Goal: Task Accomplishment & Management: Manage account settings

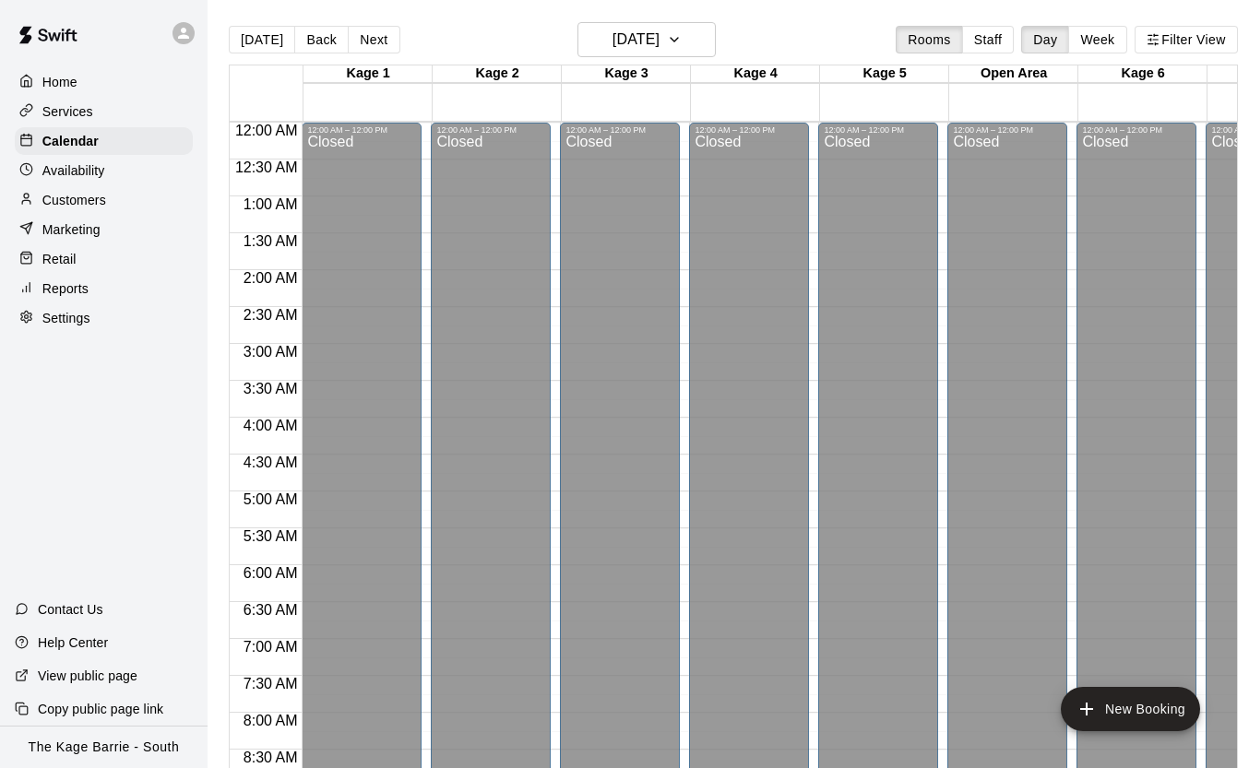
scroll to position [785, 0]
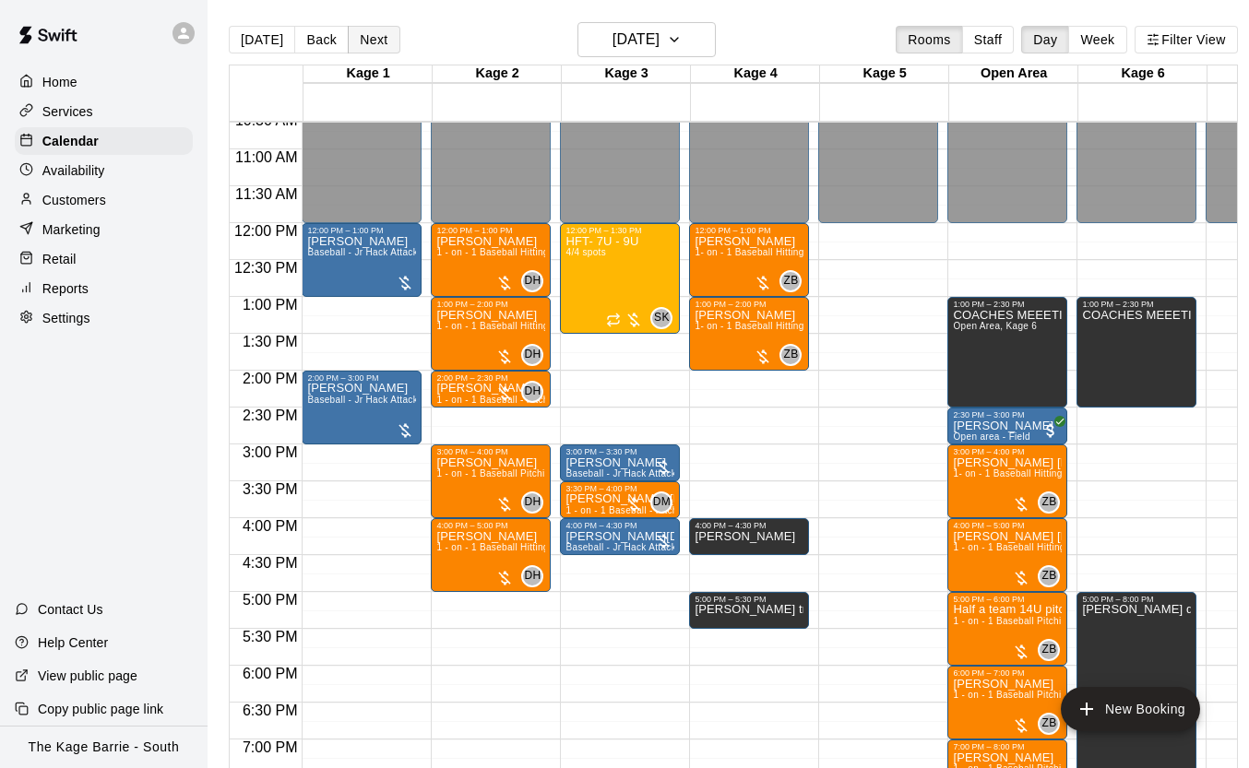
click at [381, 44] on button "Next" at bounding box center [374, 40] width 52 height 28
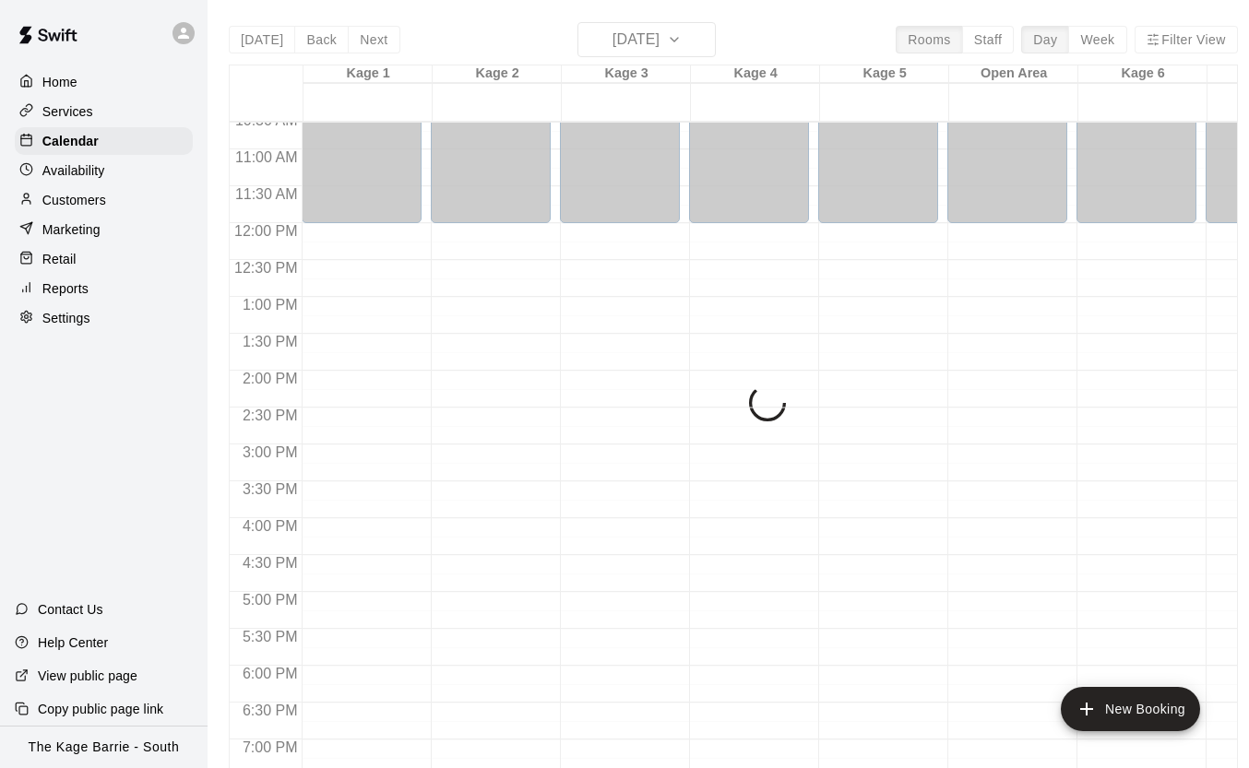
click at [255, 35] on div "[DATE] Back [DATE][DATE] Rooms Staff Day Week Filter View Kage 1 13 Wed Kage 2 …" at bounding box center [733, 406] width 1009 height 768
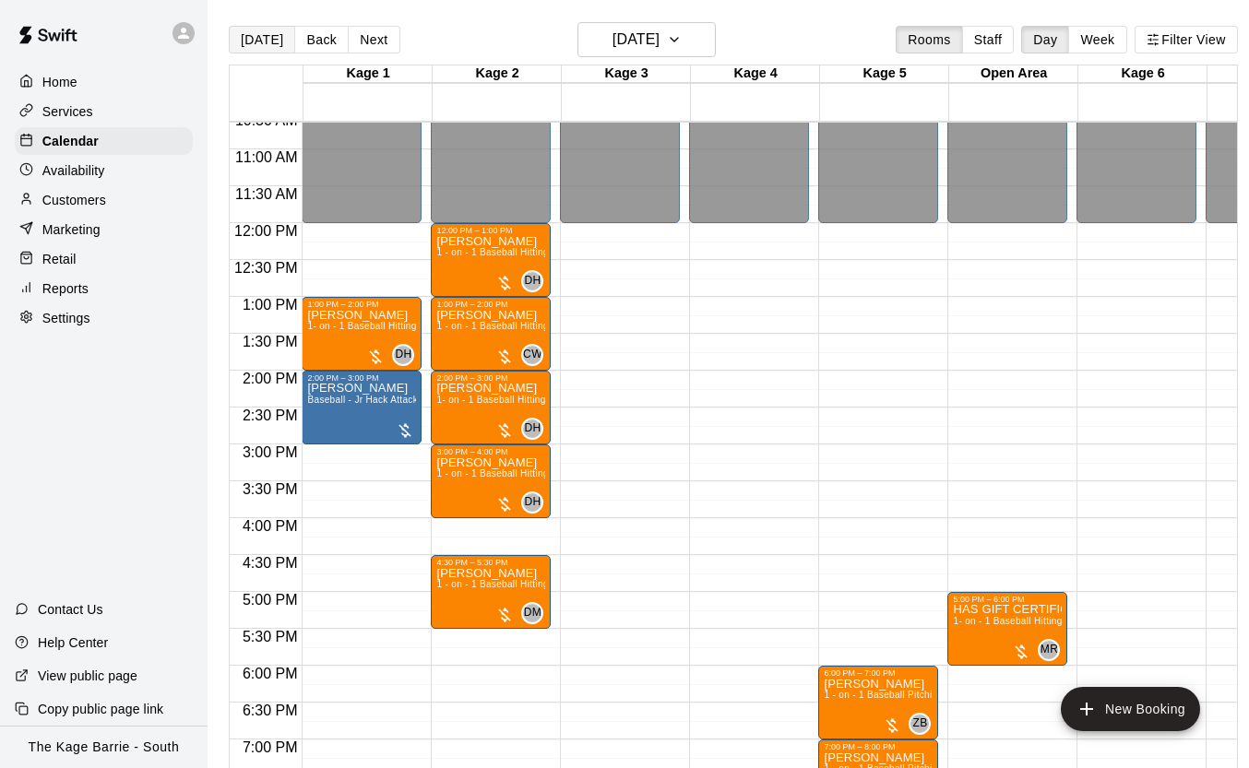
click at [259, 43] on button "[DATE]" at bounding box center [262, 40] width 66 height 28
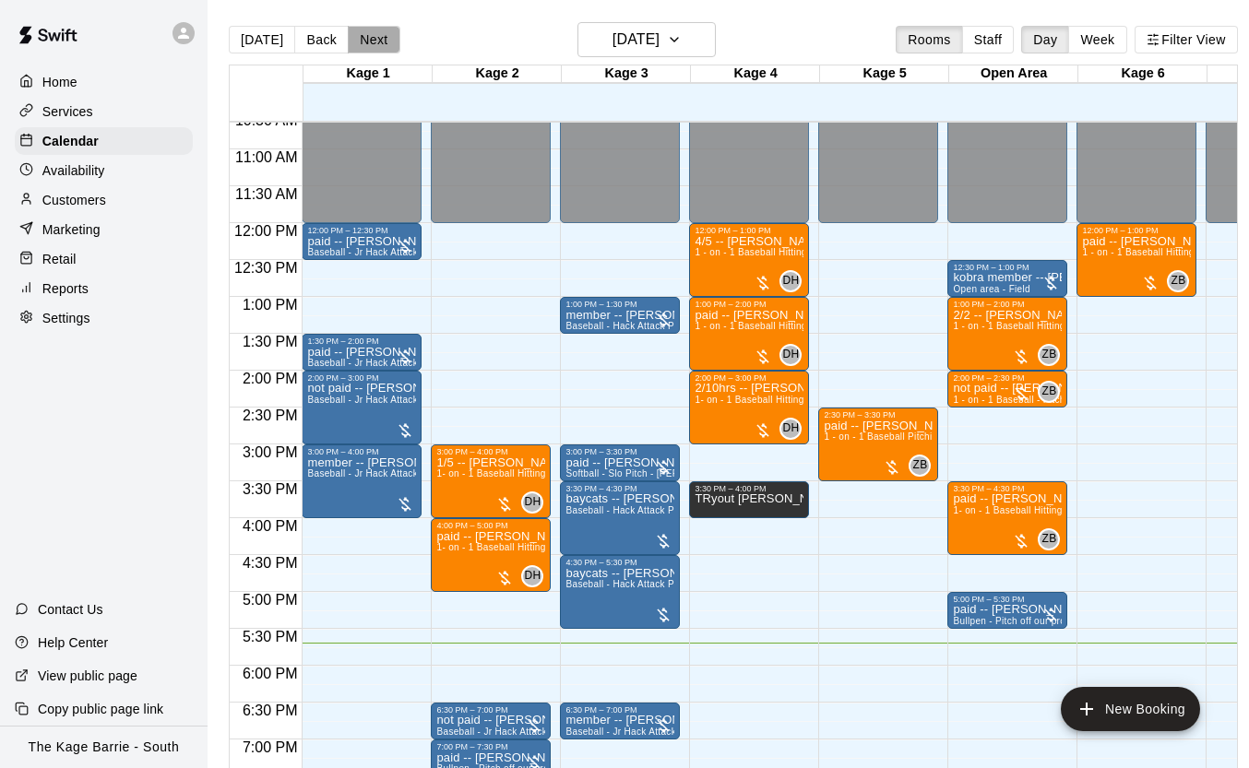
click at [361, 41] on button "Next" at bounding box center [374, 40] width 52 height 28
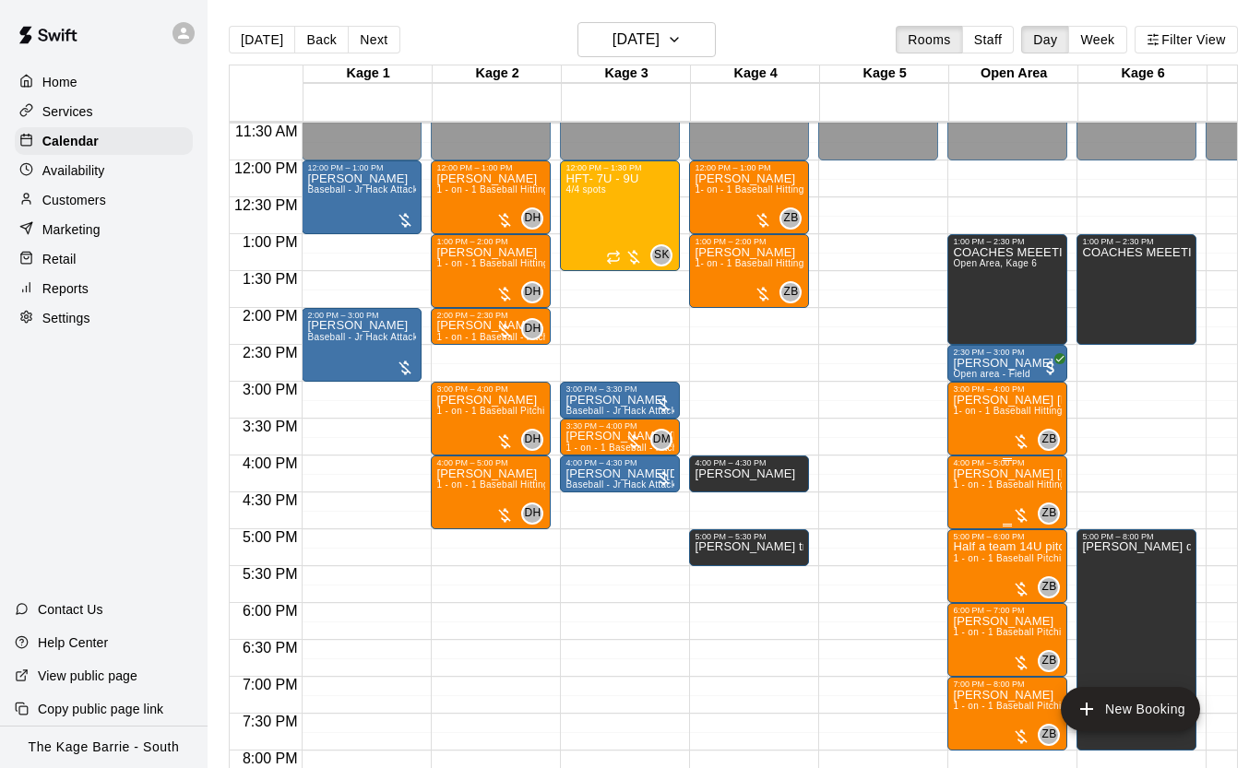
scroll to position [849, 0]
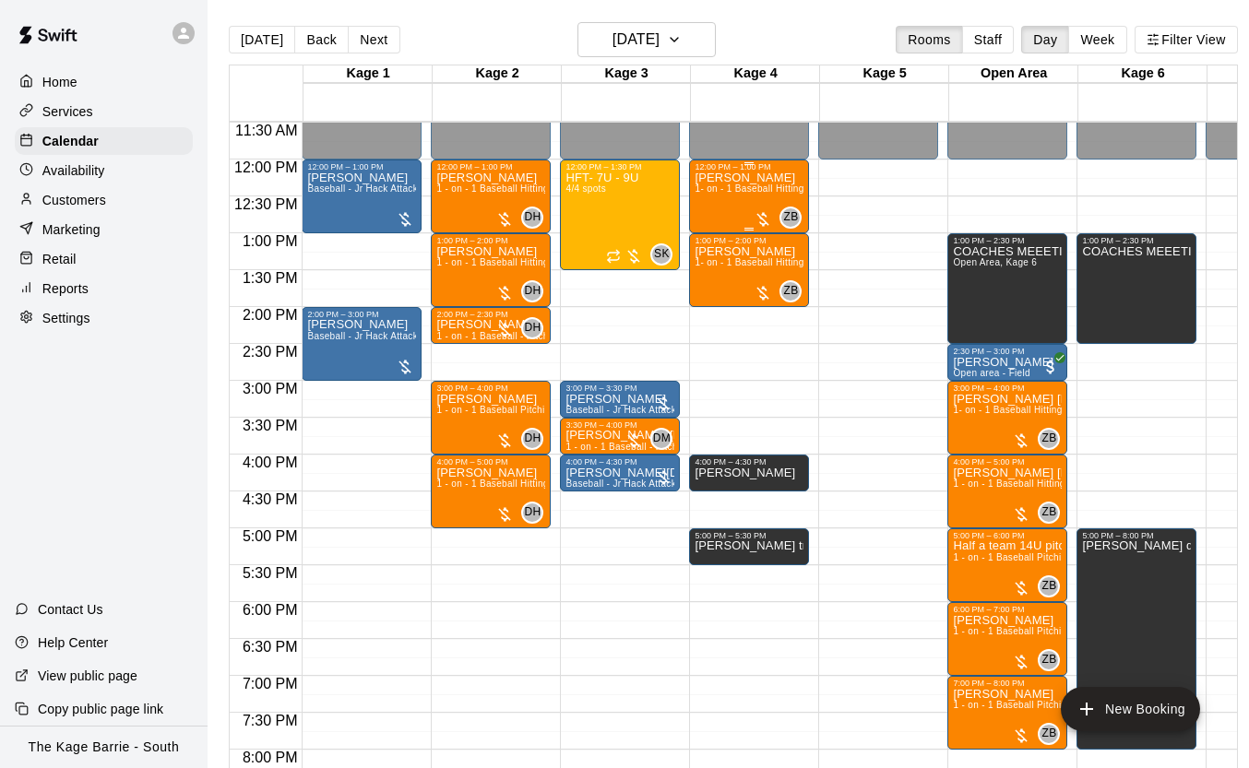
click at [745, 199] on div "[PERSON_NAME] 1- on - 1 Baseball Hitting Clinic" at bounding box center [749, 556] width 109 height 768
click at [717, 201] on icon "edit" at bounding box center [714, 191] width 22 height 22
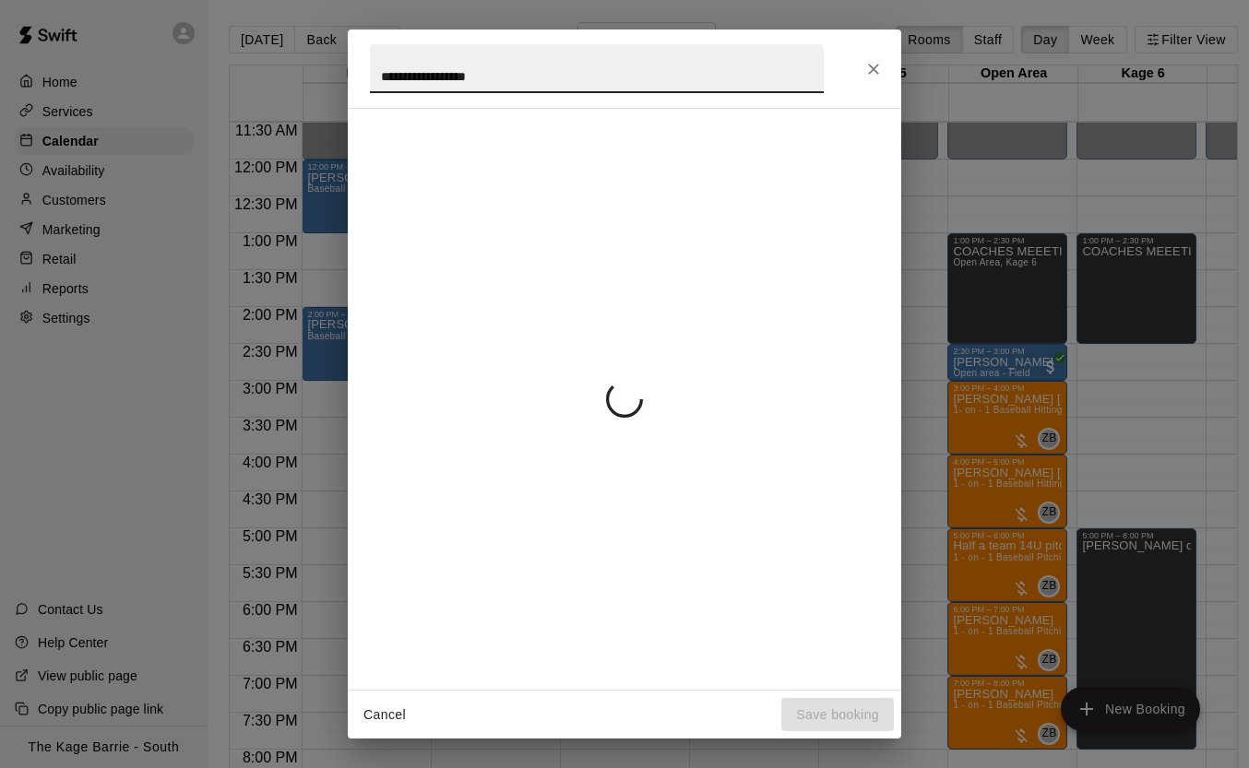
drag, startPoint x: 541, startPoint y: 77, endPoint x: 313, endPoint y: 66, distance: 228.2
click at [313, 66] on div "**********" at bounding box center [624, 384] width 1249 height 768
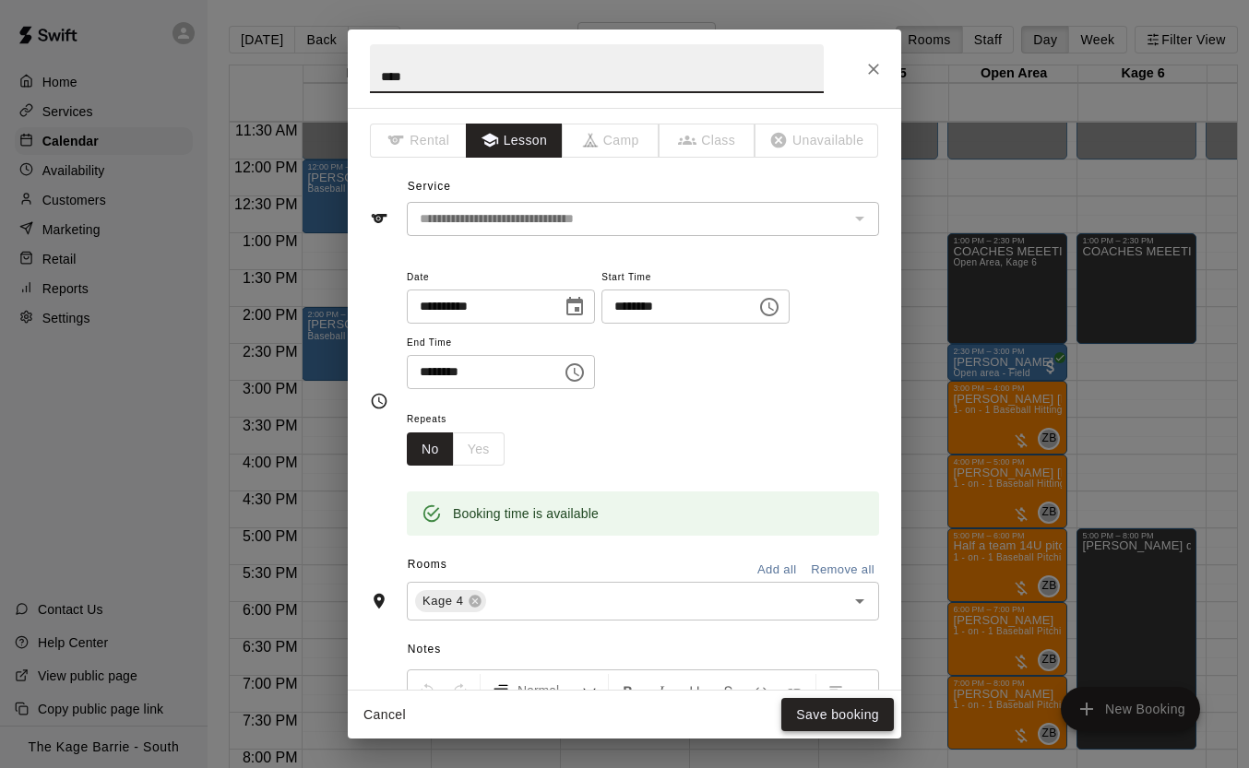
type input "****"
click at [848, 714] on button "Save booking" at bounding box center [837, 715] width 113 height 34
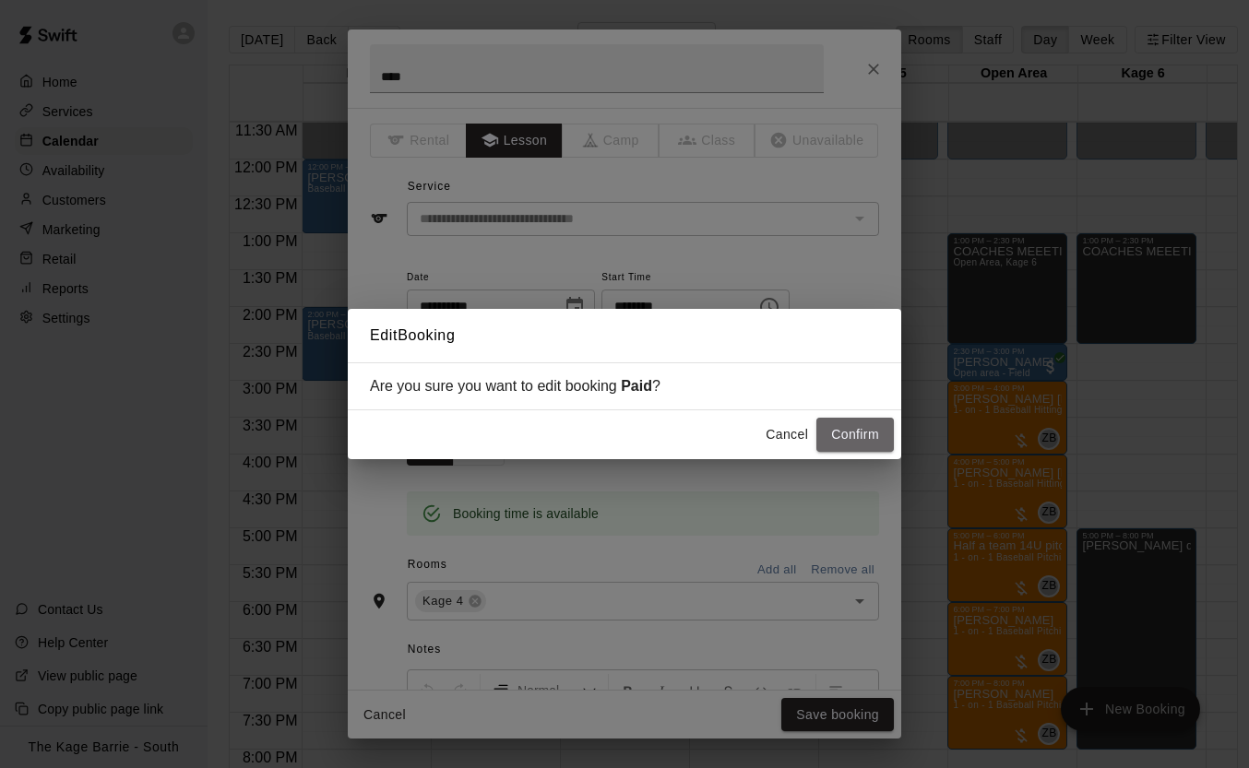
click at [860, 447] on button "Confirm" at bounding box center [854, 435] width 77 height 34
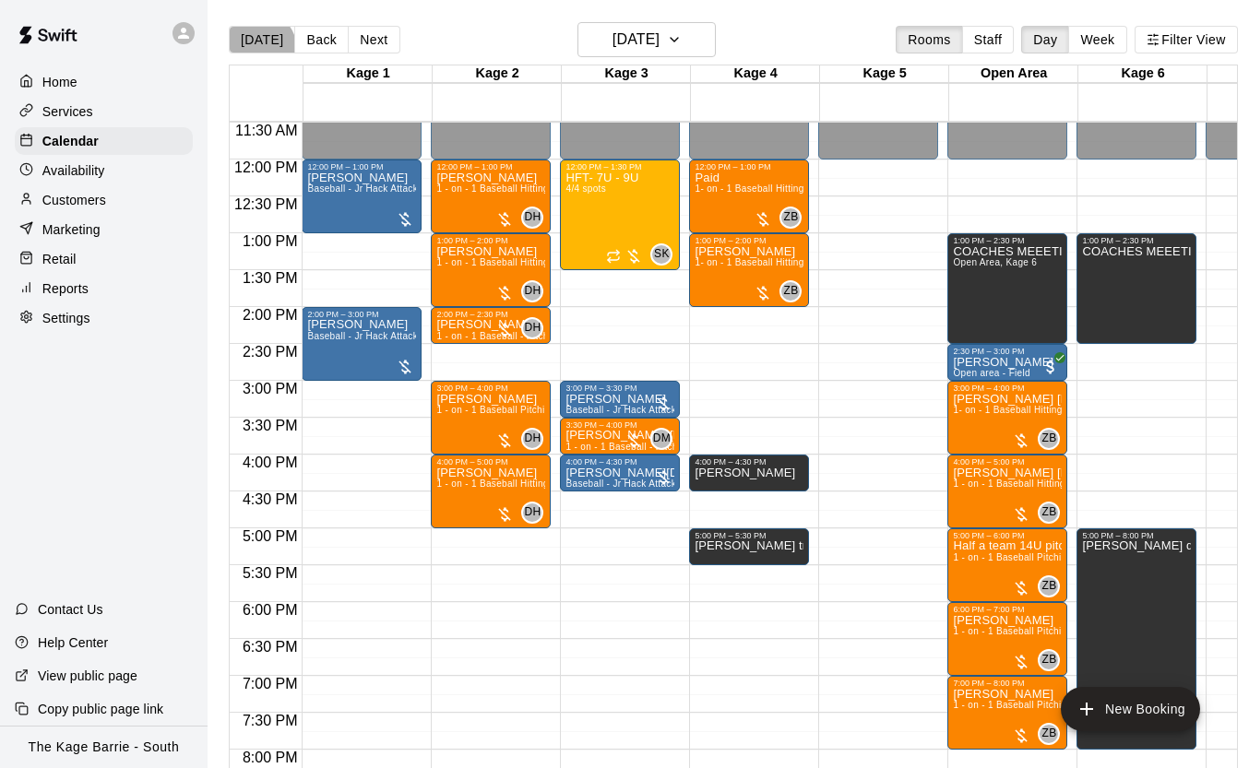
click at [256, 50] on button "[DATE]" at bounding box center [262, 40] width 66 height 28
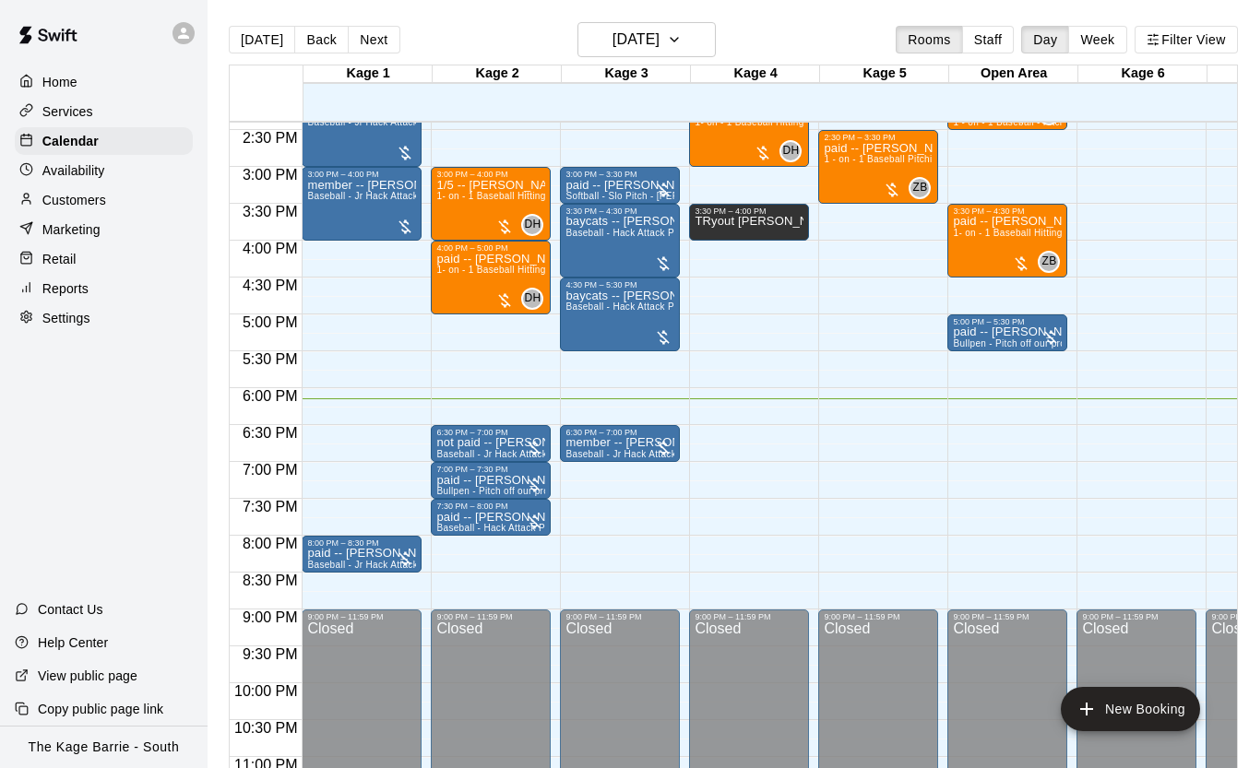
scroll to position [1104, 0]
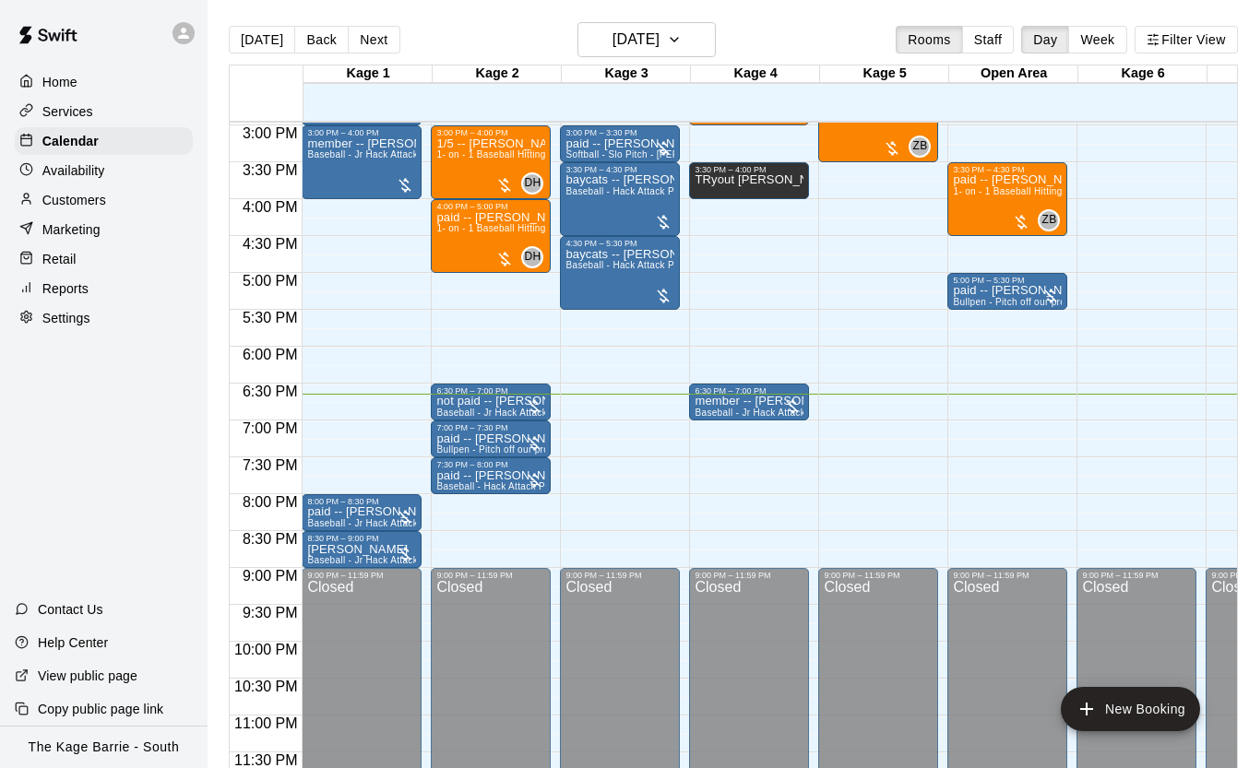
click at [84, 199] on p "Customers" at bounding box center [74, 200] width 64 height 18
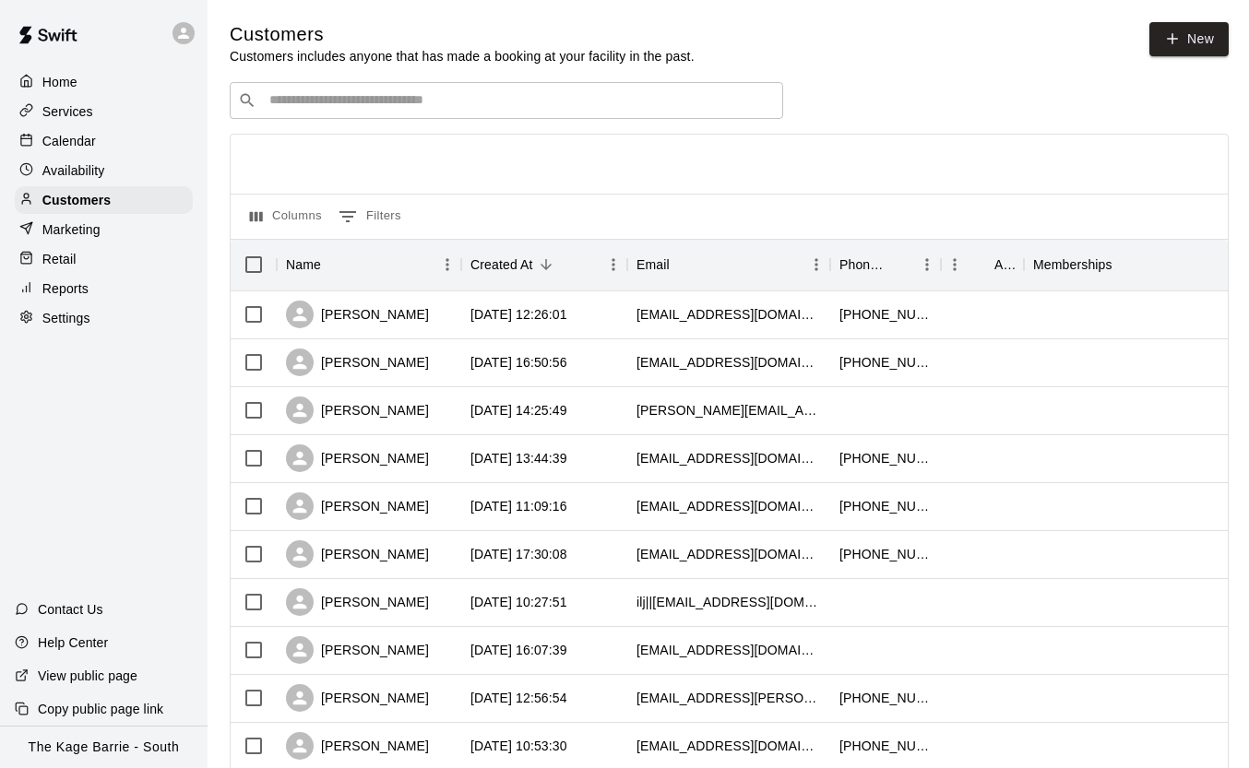
click at [399, 107] on input "Search customers by name or email" at bounding box center [519, 100] width 511 height 18
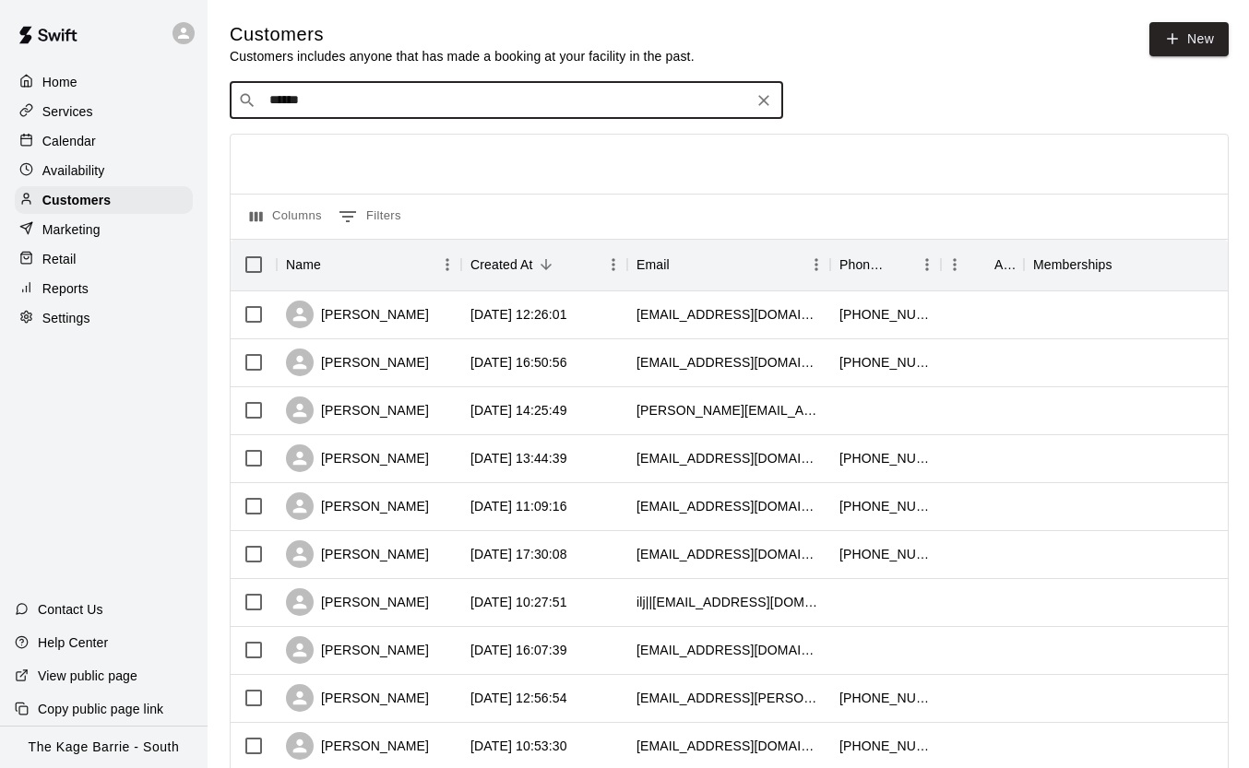
type input "******"
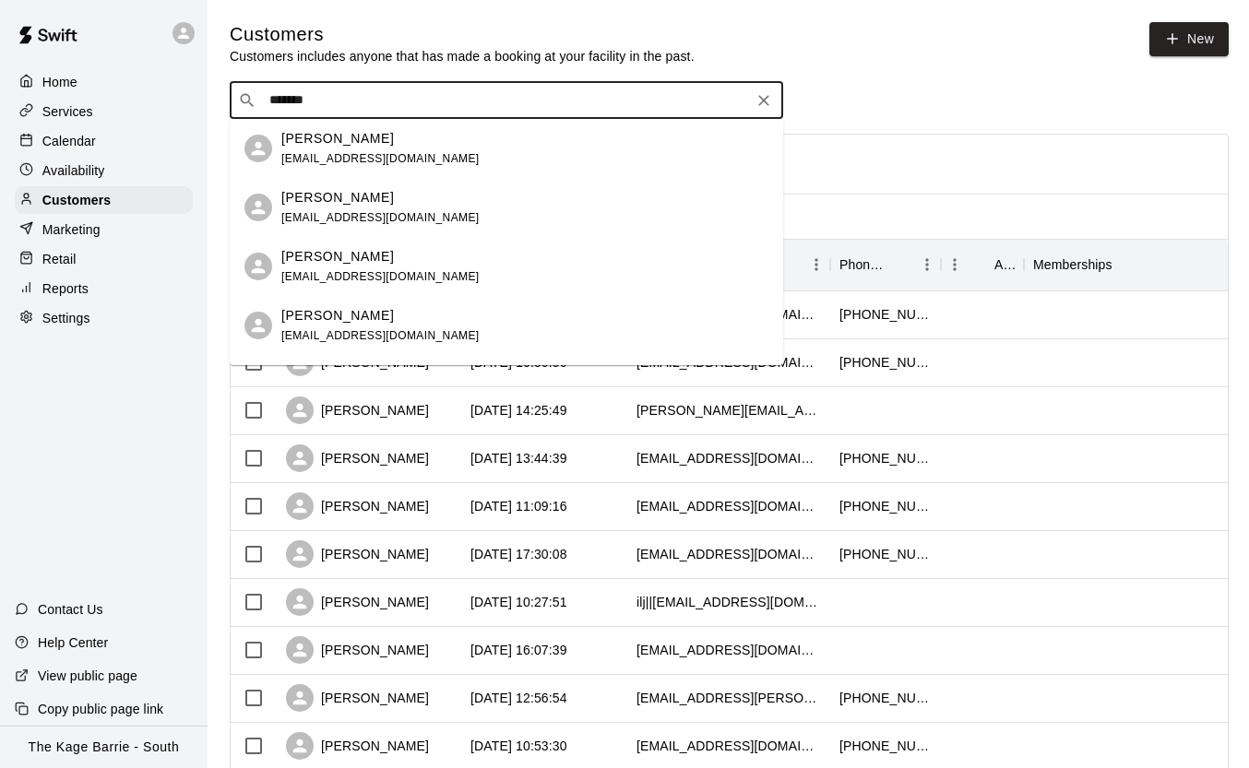
click at [421, 211] on span "[EMAIL_ADDRESS][DOMAIN_NAME]" at bounding box center [380, 217] width 198 height 13
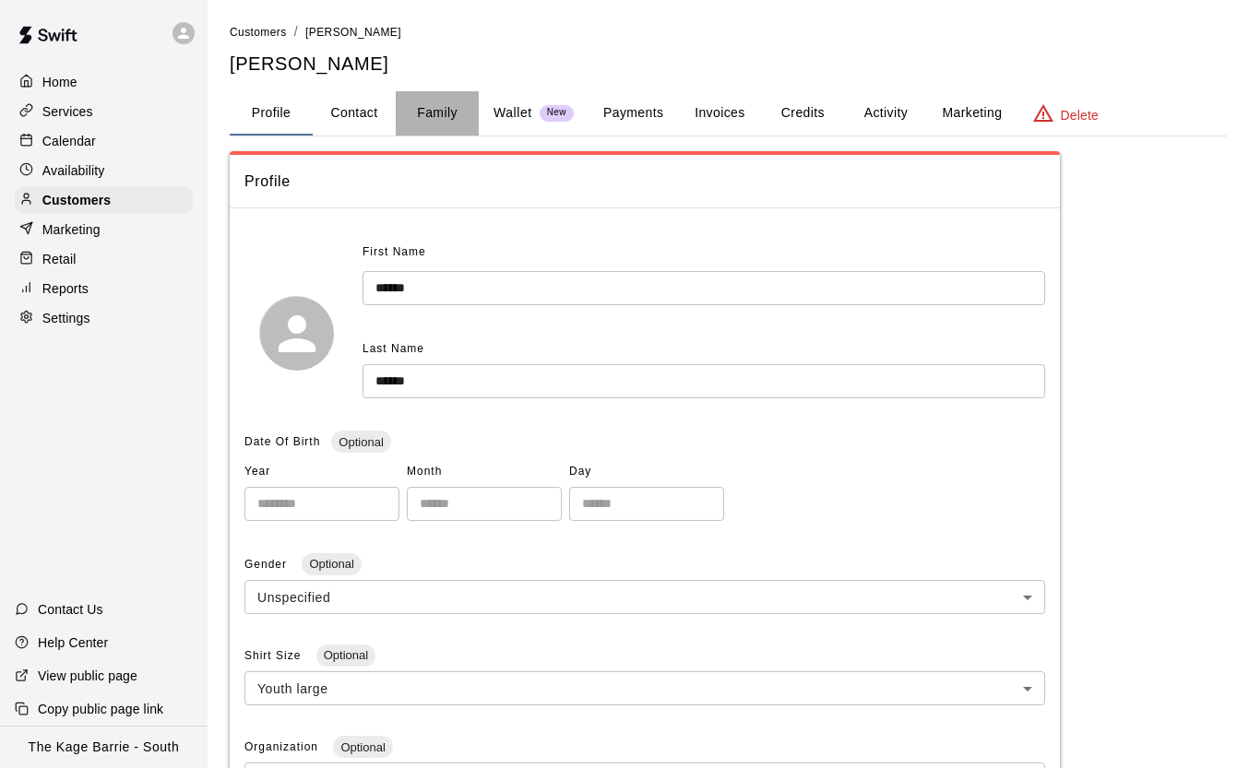
click at [435, 111] on button "Family" at bounding box center [437, 113] width 83 height 44
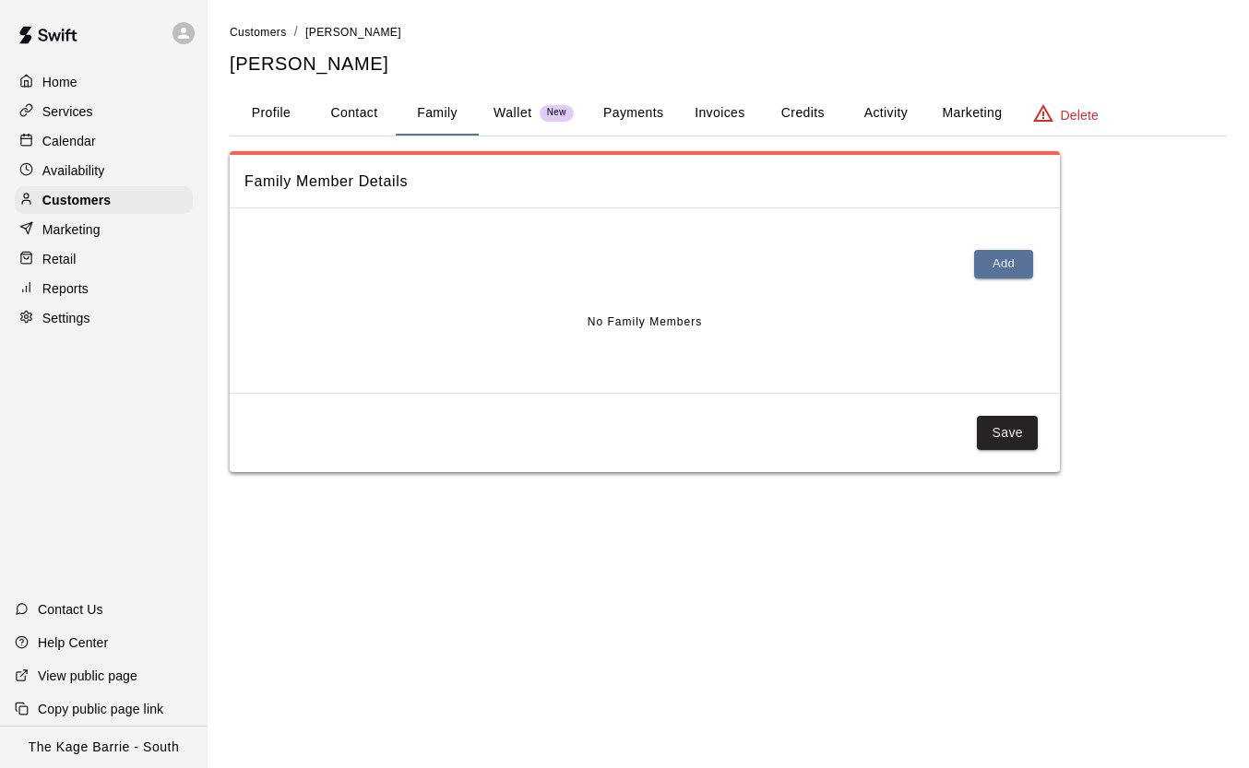
click at [371, 113] on button "Contact" at bounding box center [354, 113] width 83 height 44
select select "**"
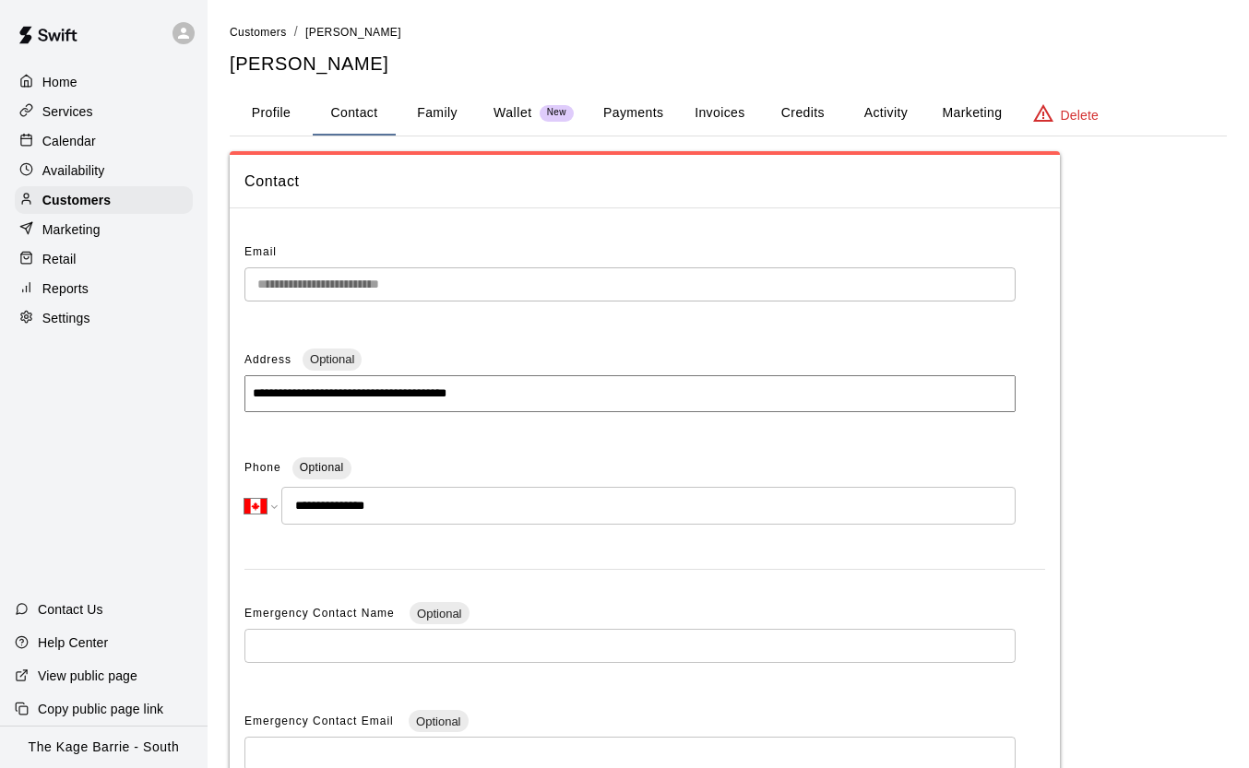
click at [276, 114] on button "Profile" at bounding box center [271, 113] width 83 height 44
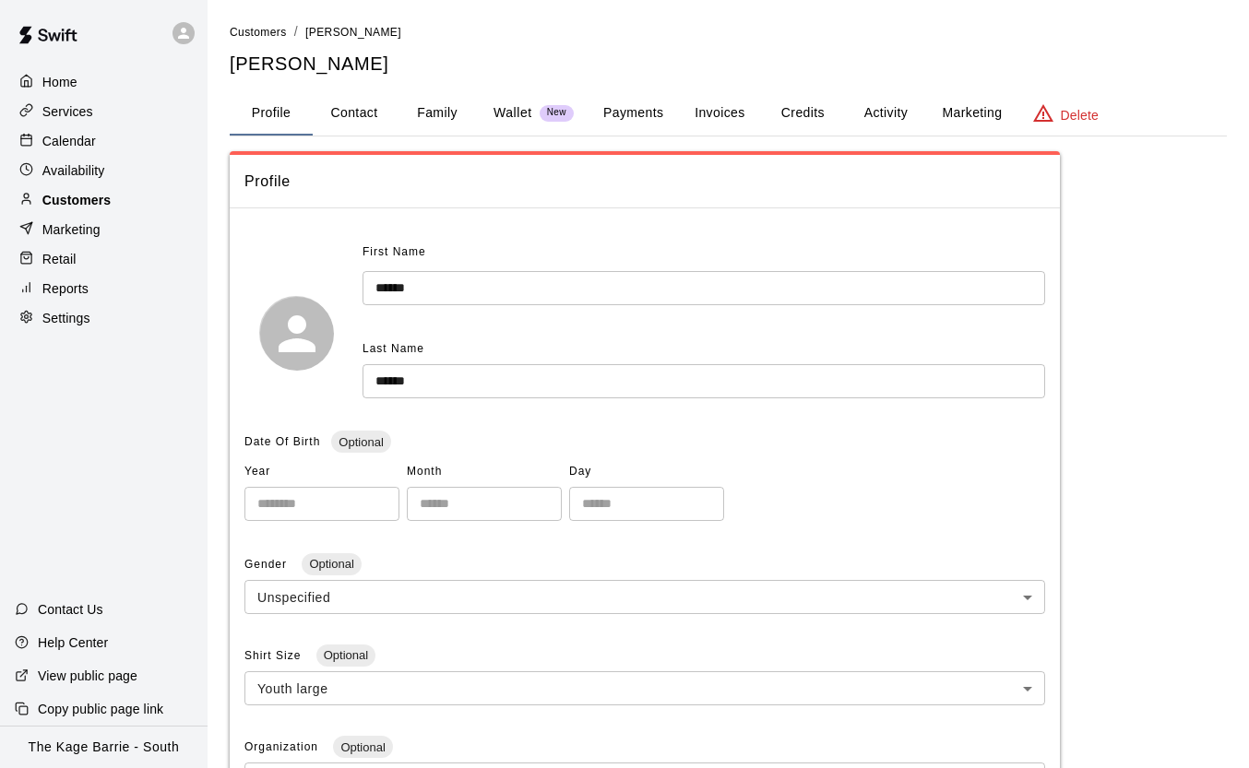
drag, startPoint x: 101, startPoint y: 200, endPoint x: 77, endPoint y: 204, distance: 24.3
click at [100, 200] on p "Customers" at bounding box center [76, 200] width 68 height 18
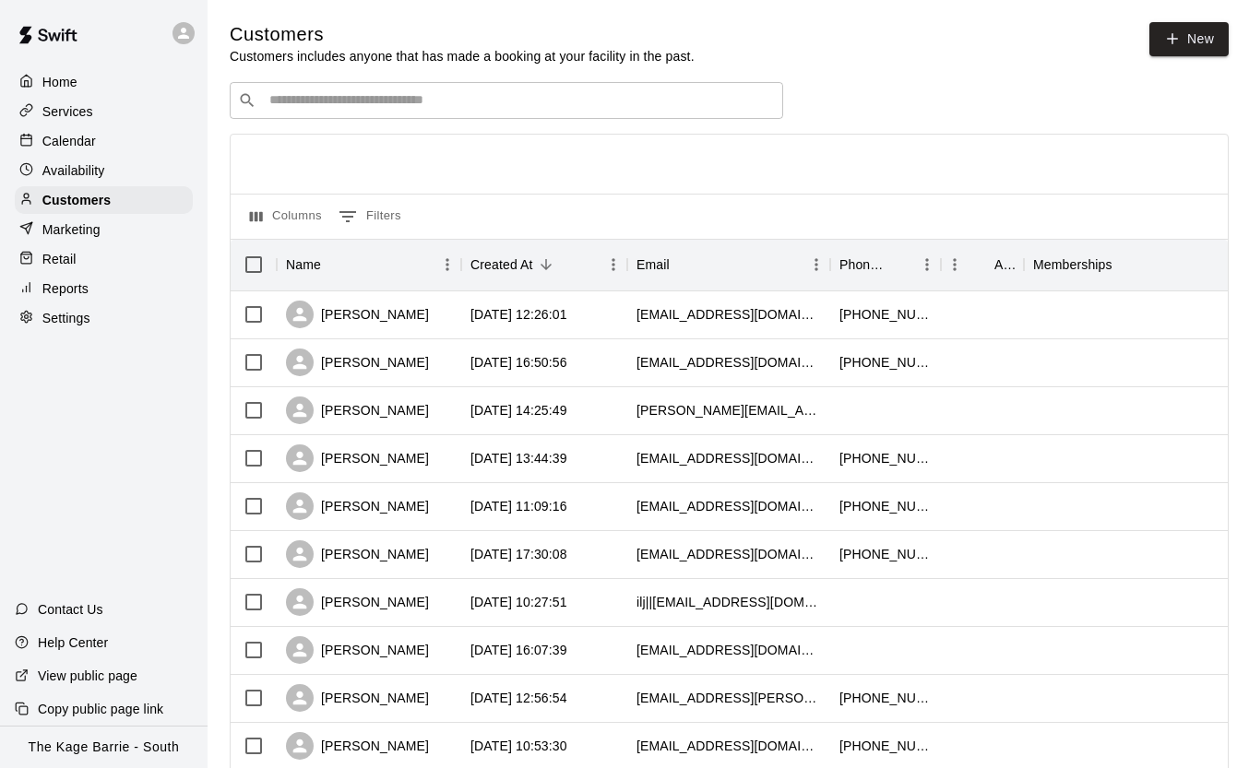
click at [359, 97] on input "Search customers by name or email" at bounding box center [519, 100] width 511 height 18
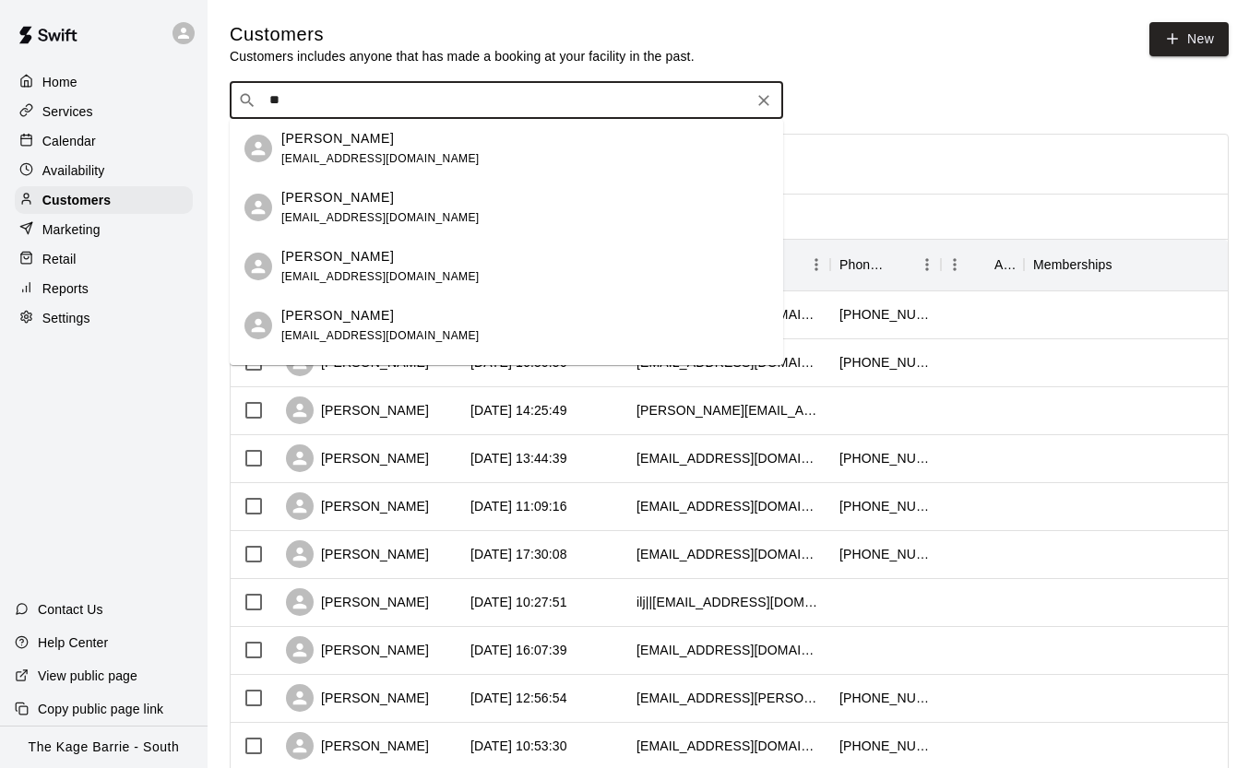
type input "*"
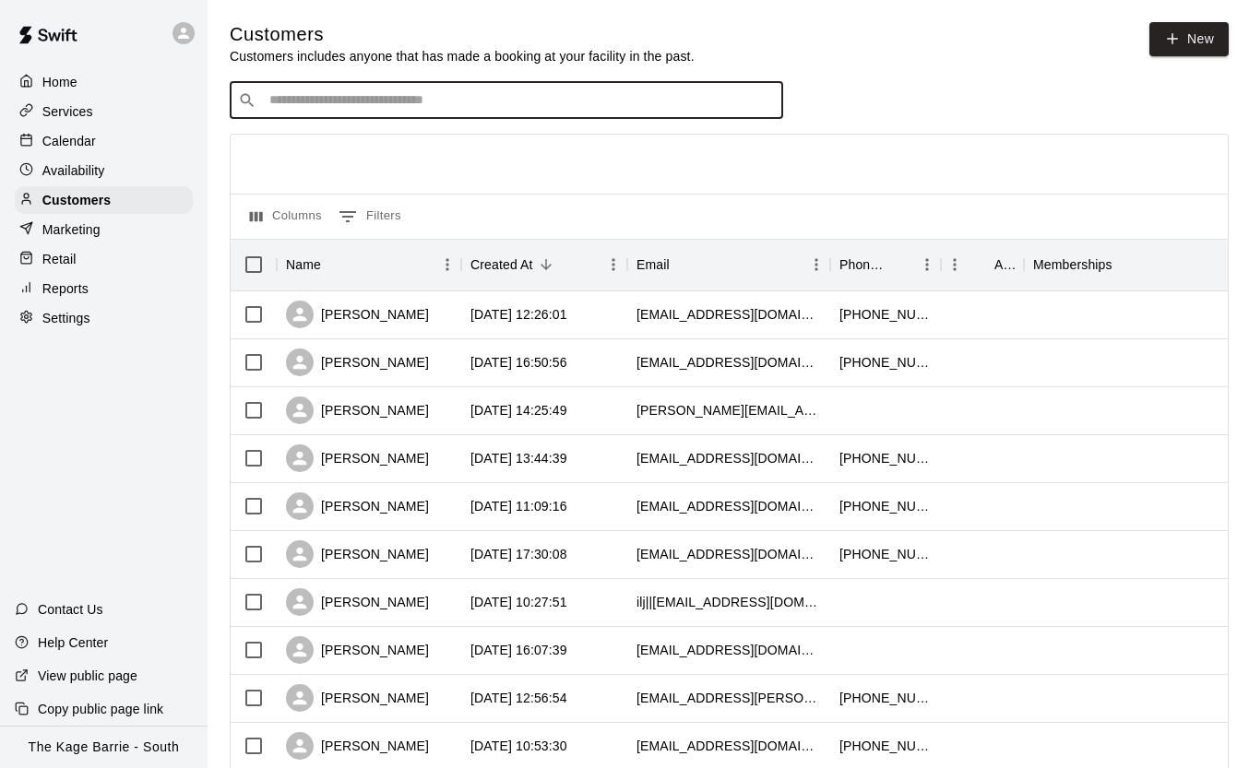
click at [99, 137] on div "Calendar" at bounding box center [104, 141] width 178 height 28
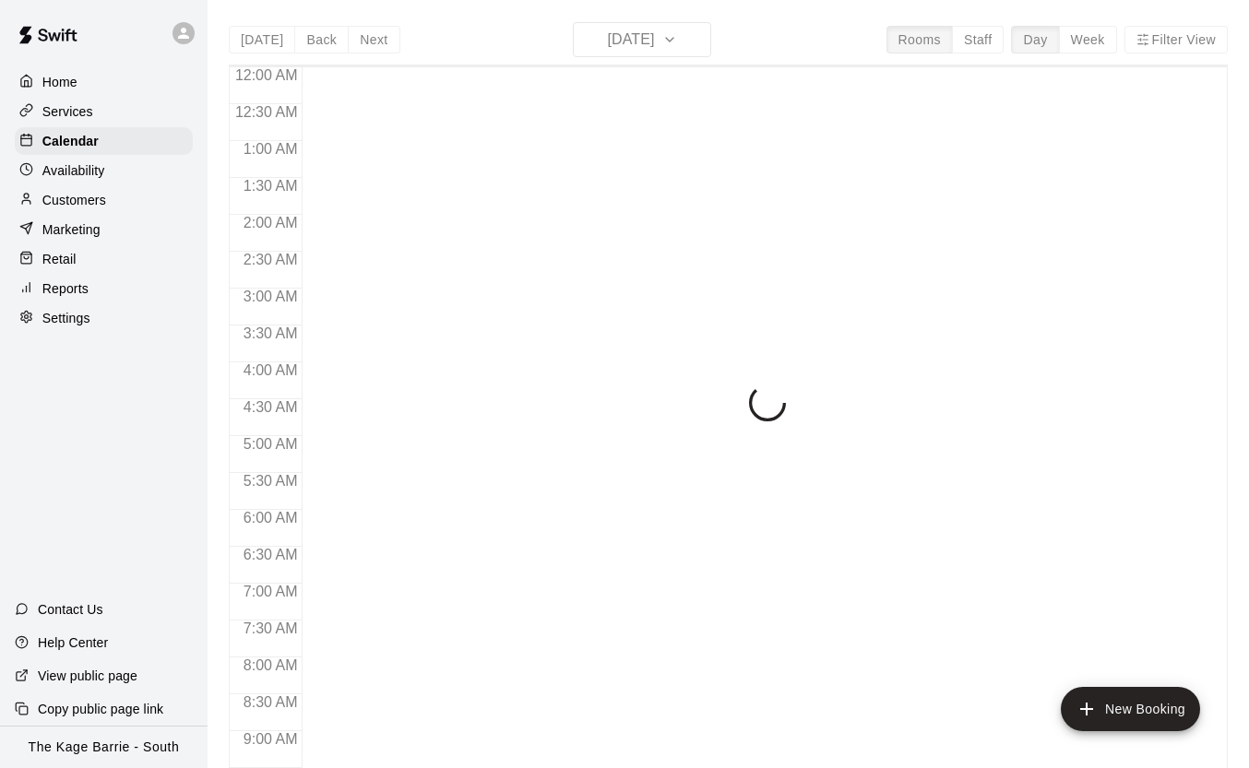
scroll to position [1049, 0]
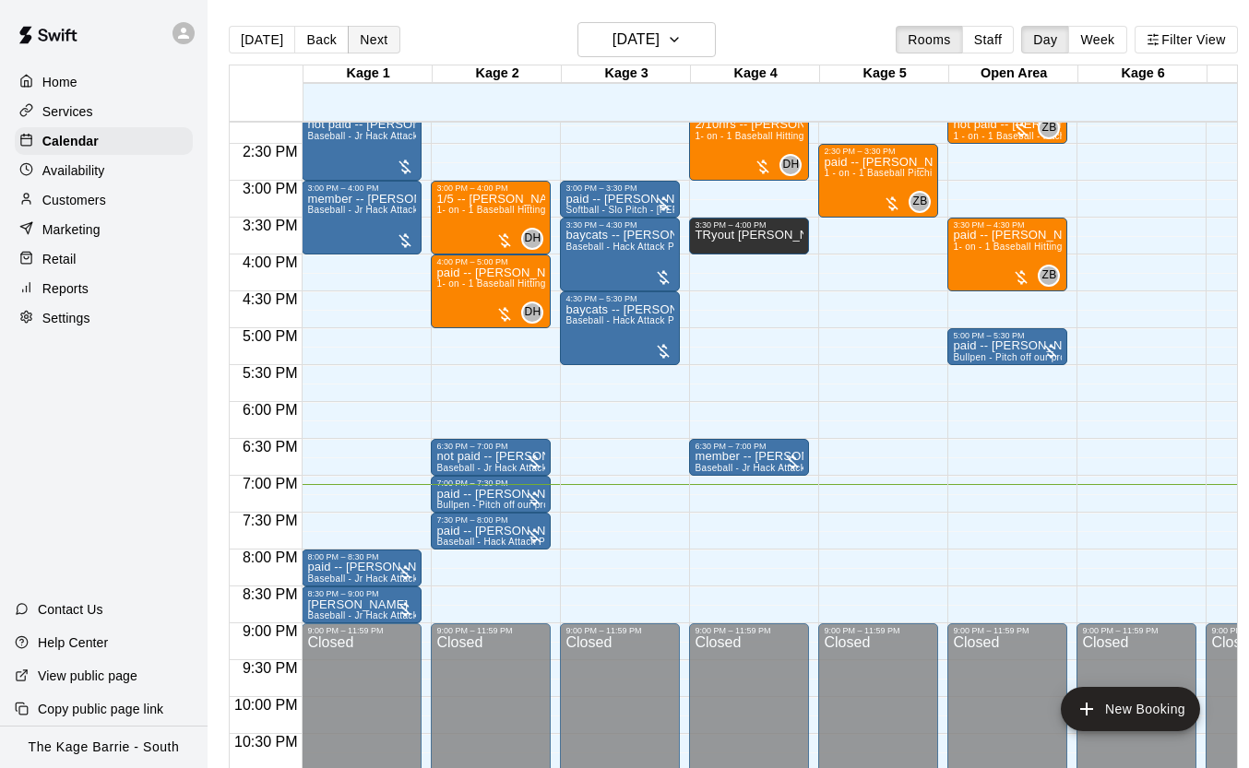
click at [373, 37] on button "Next" at bounding box center [374, 40] width 52 height 28
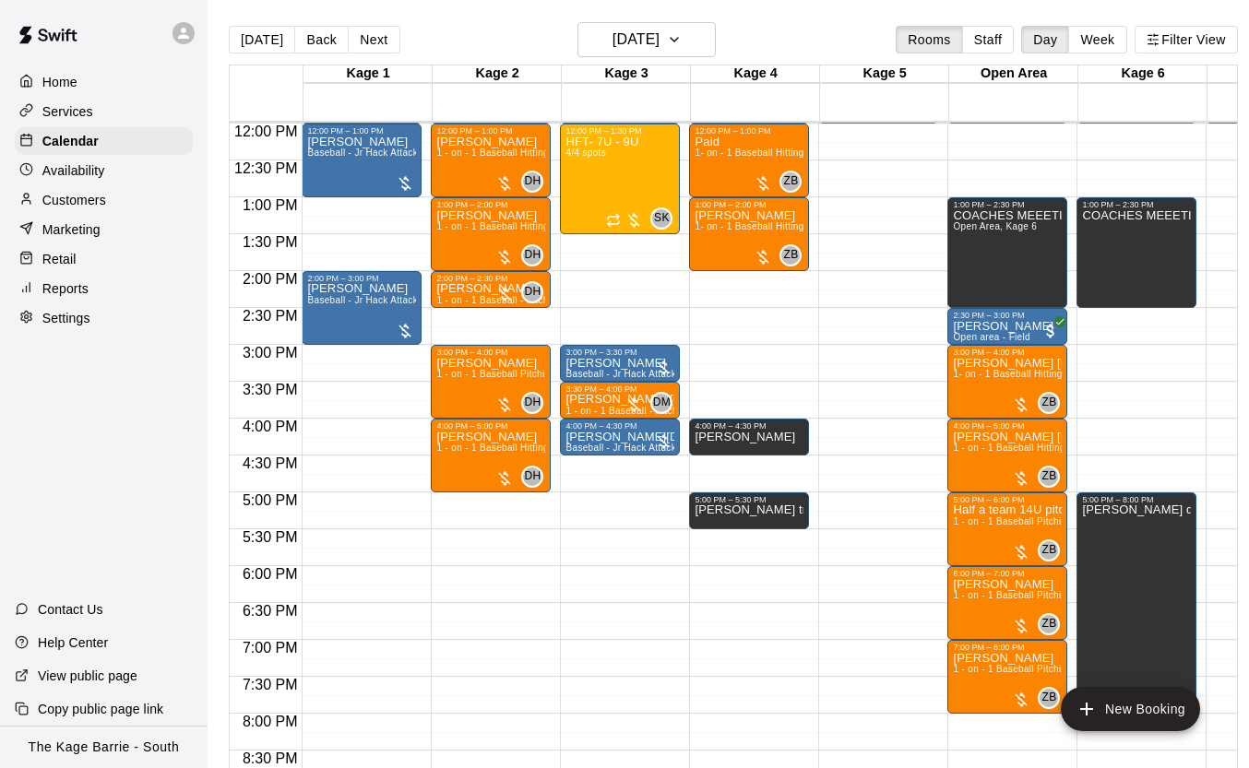
scroll to position [0, 5]
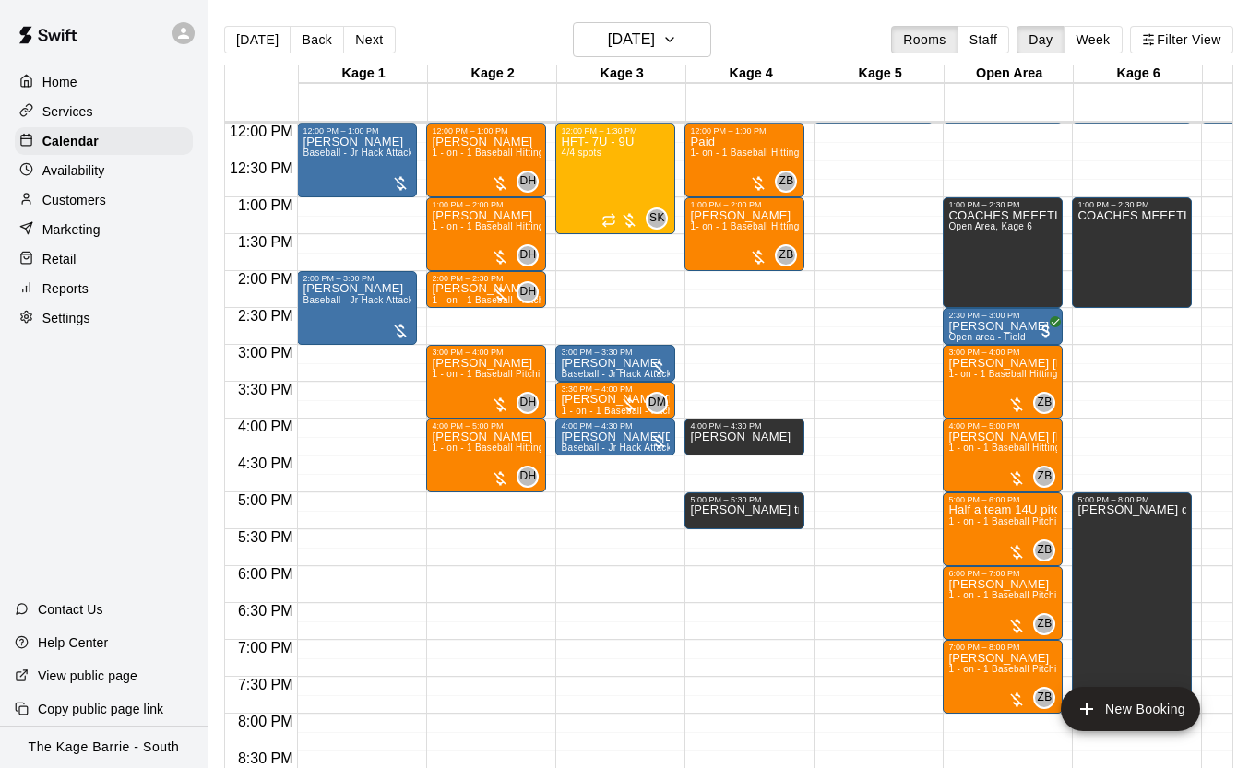
click at [363, 45] on button "Next" at bounding box center [369, 40] width 52 height 28
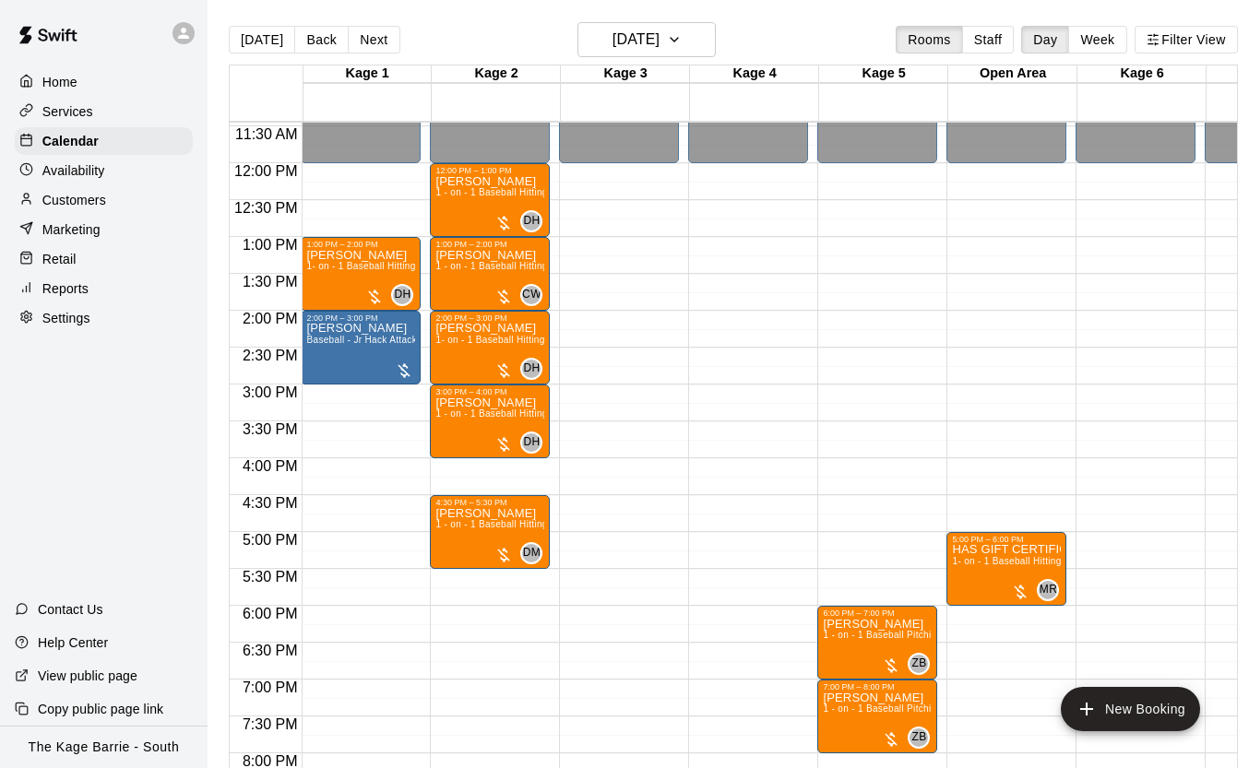
scroll to position [849, 1]
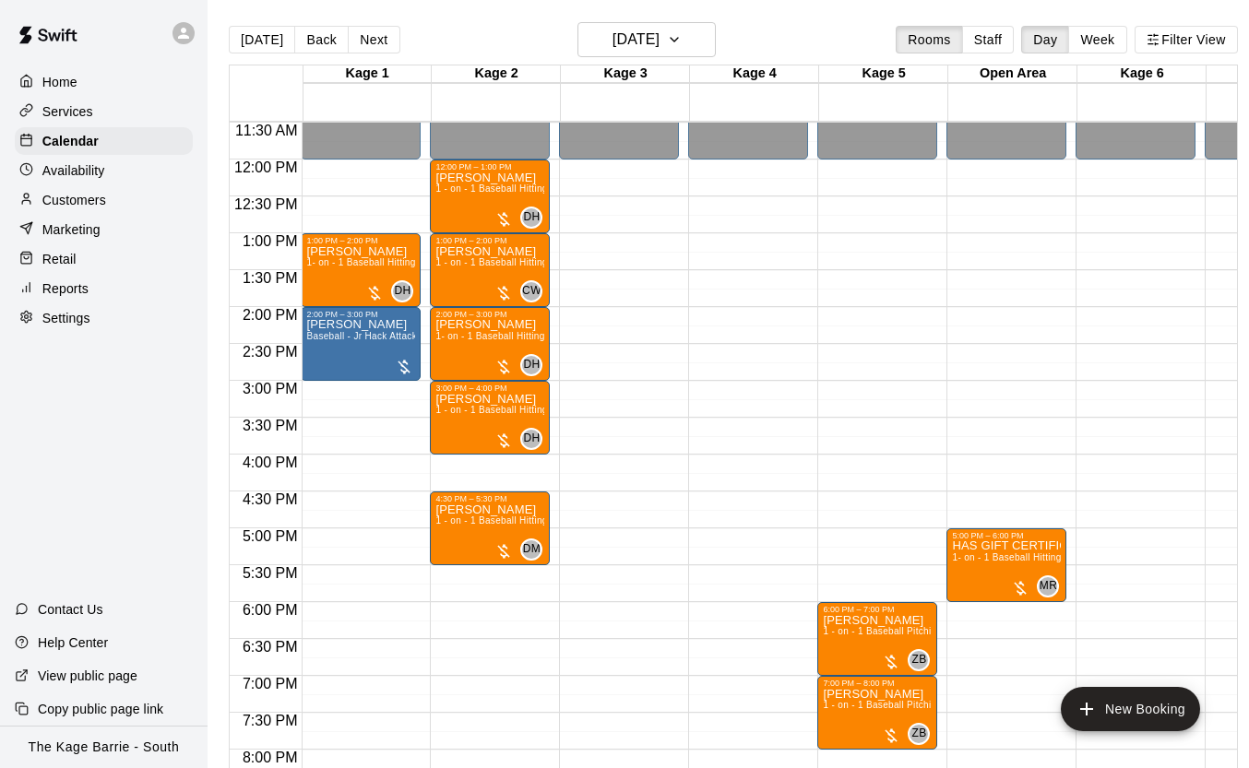
click at [139, 174] on div "Availability" at bounding box center [104, 171] width 178 height 28
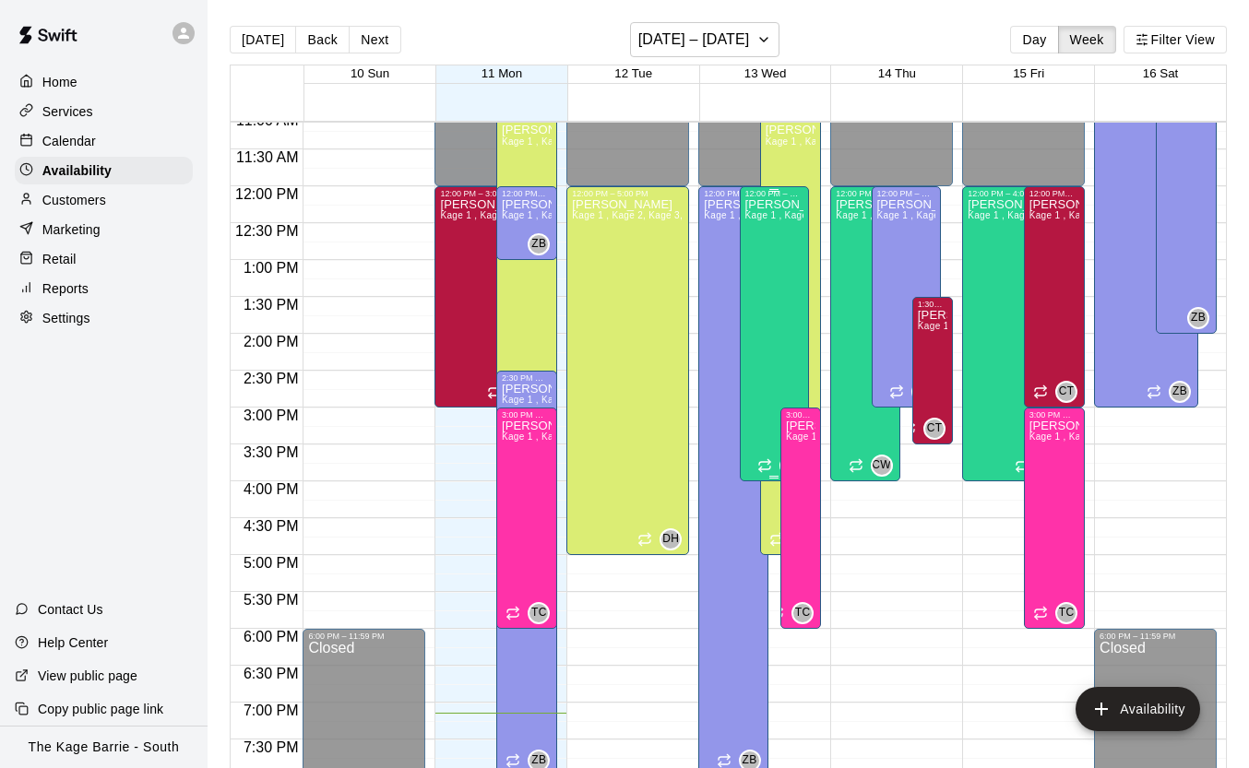
scroll to position [820, 0]
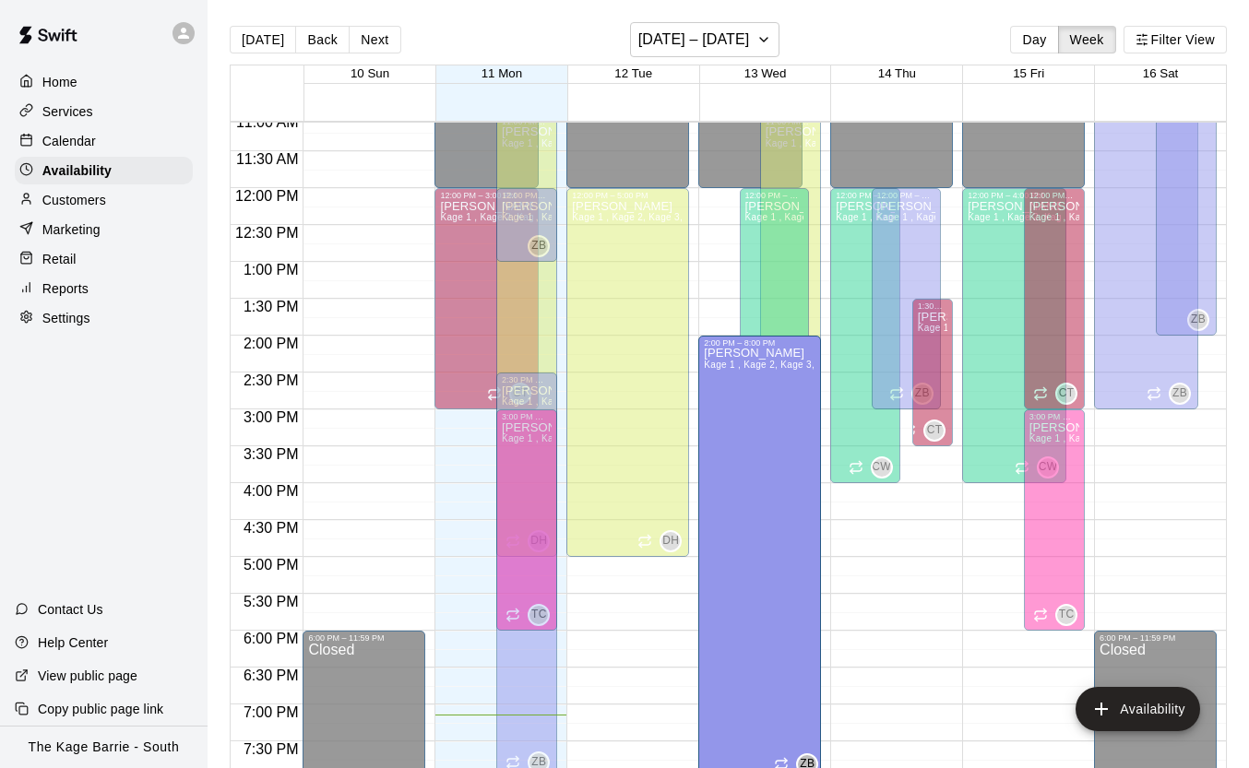
drag, startPoint x: 732, startPoint y: 190, endPoint x: 733, endPoint y: 336, distance: 145.8
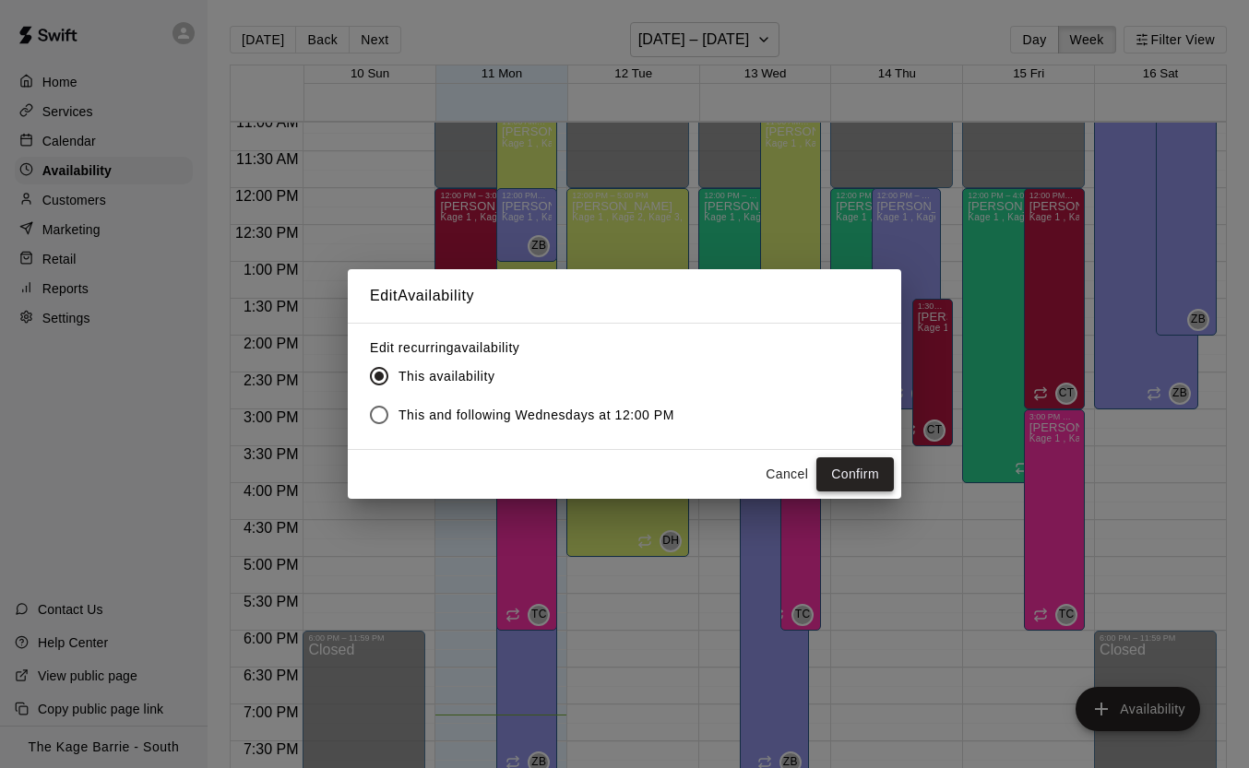
click at [866, 465] on button "Confirm" at bounding box center [854, 475] width 77 height 34
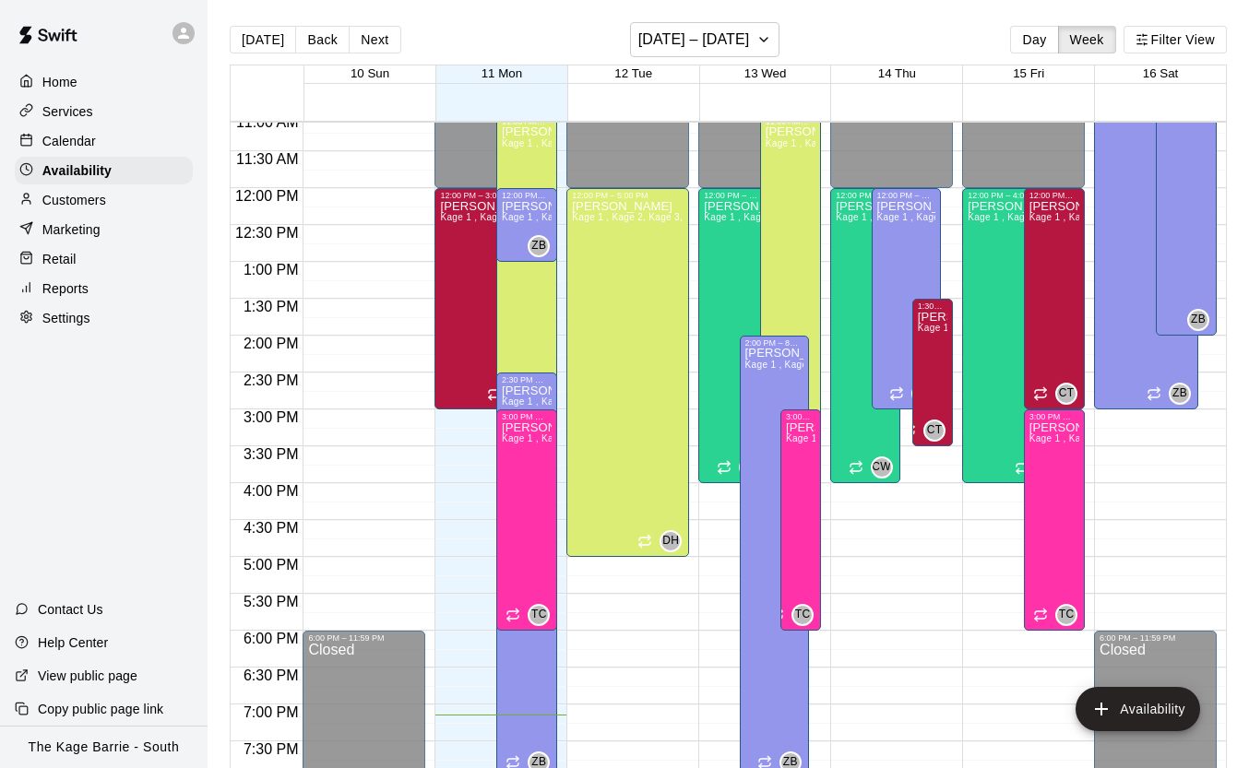
click at [89, 132] on p "Calendar" at bounding box center [69, 141] width 54 height 18
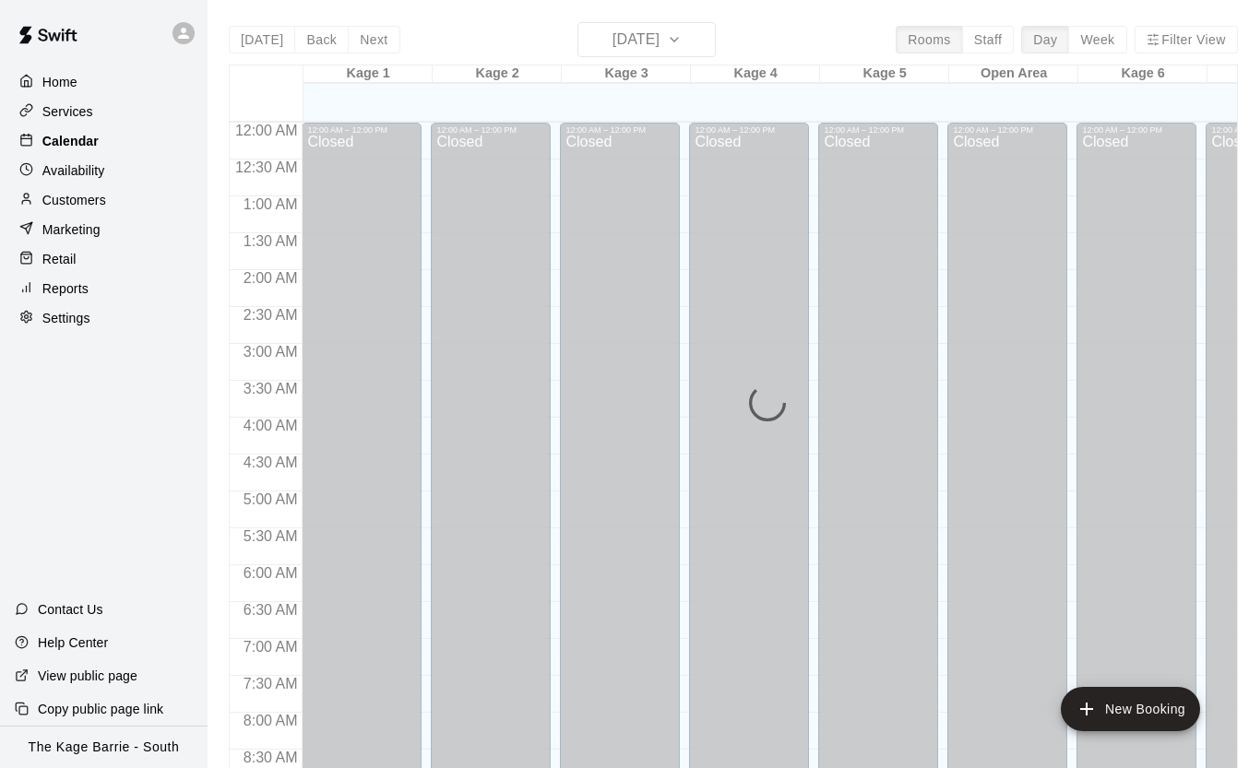
scroll to position [1049, 0]
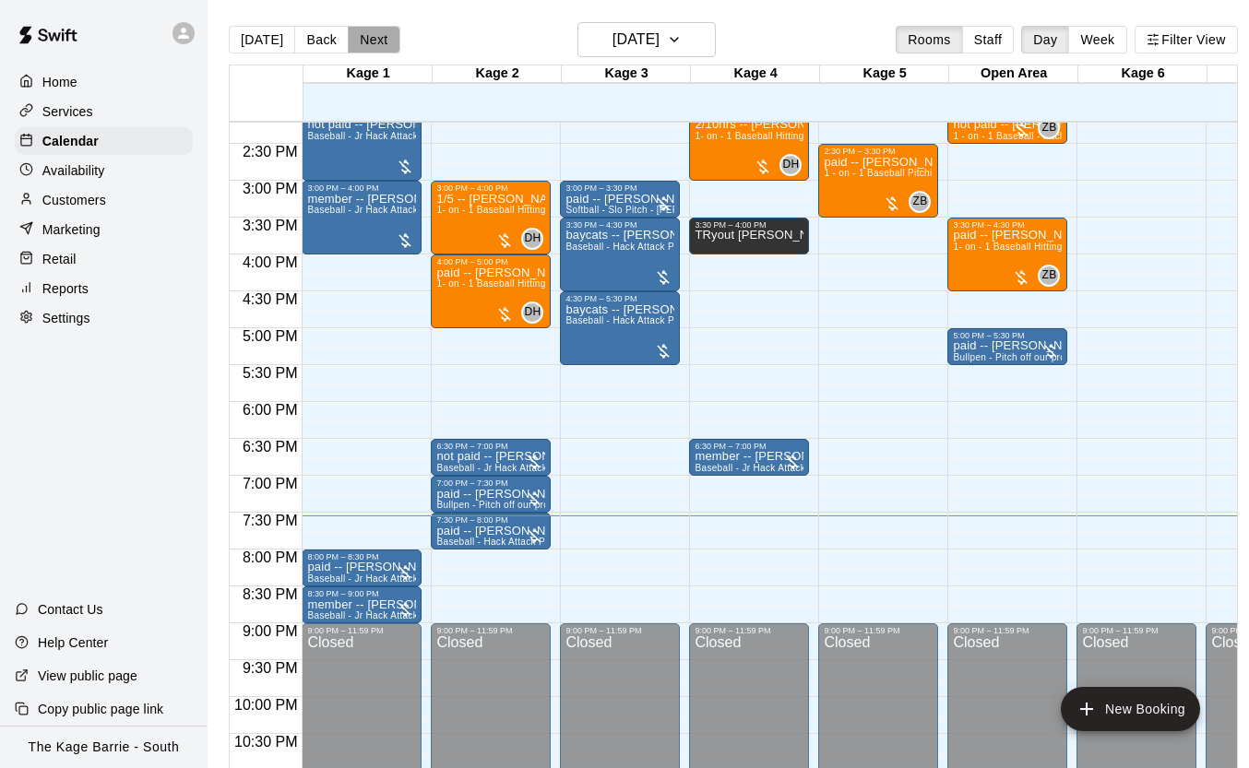
click at [375, 44] on button "Next" at bounding box center [374, 40] width 52 height 28
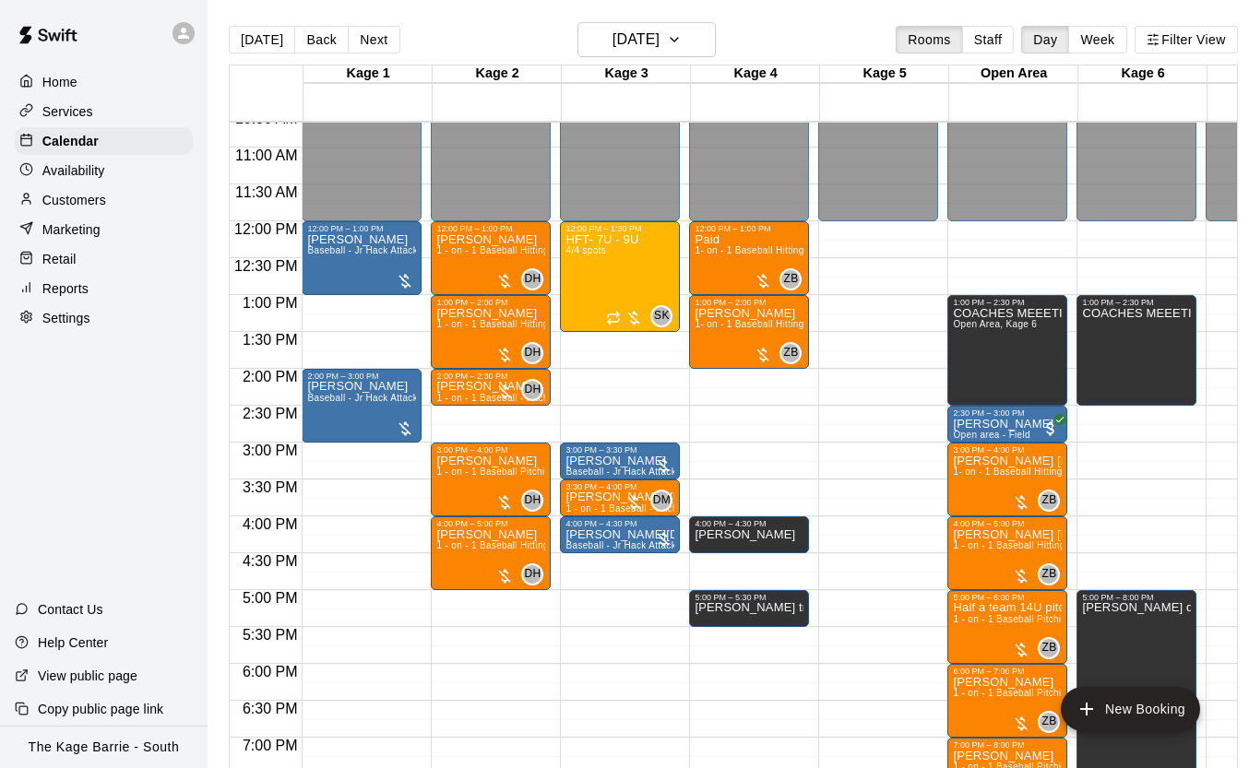
scroll to position [2, 0]
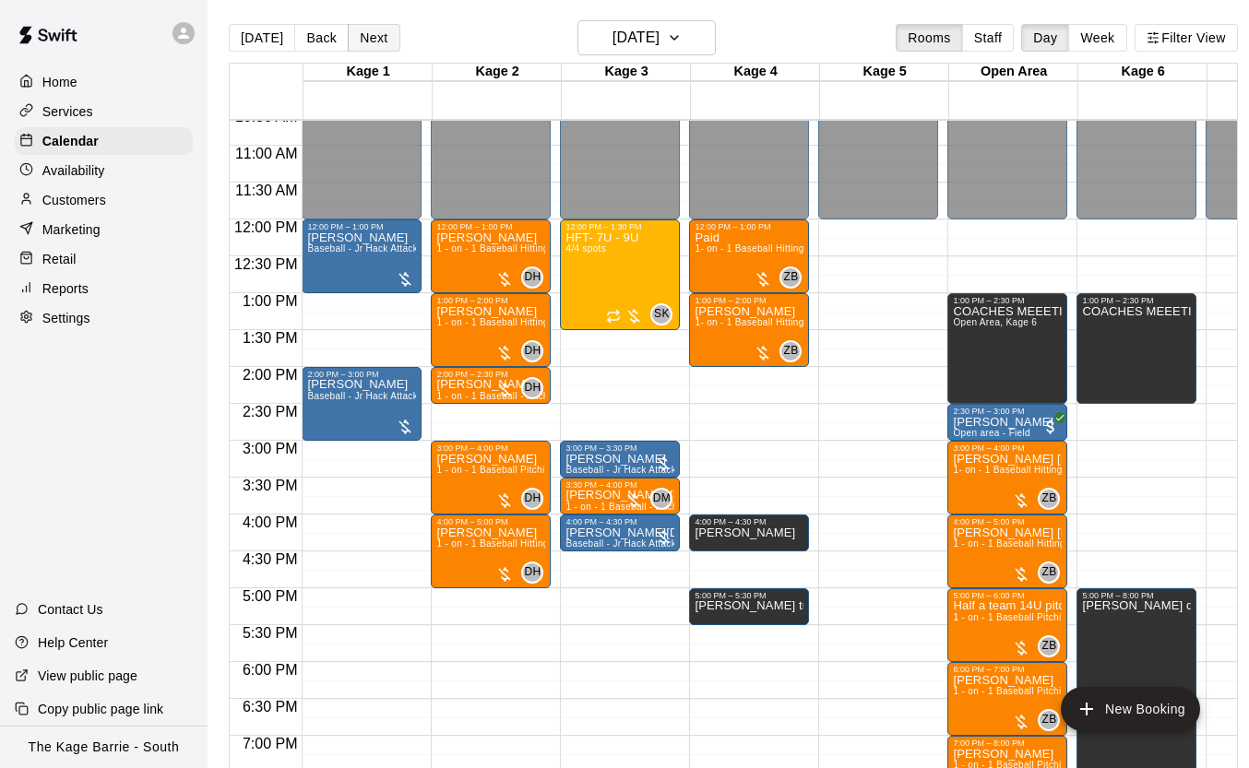
click at [359, 37] on button "Next" at bounding box center [374, 38] width 52 height 28
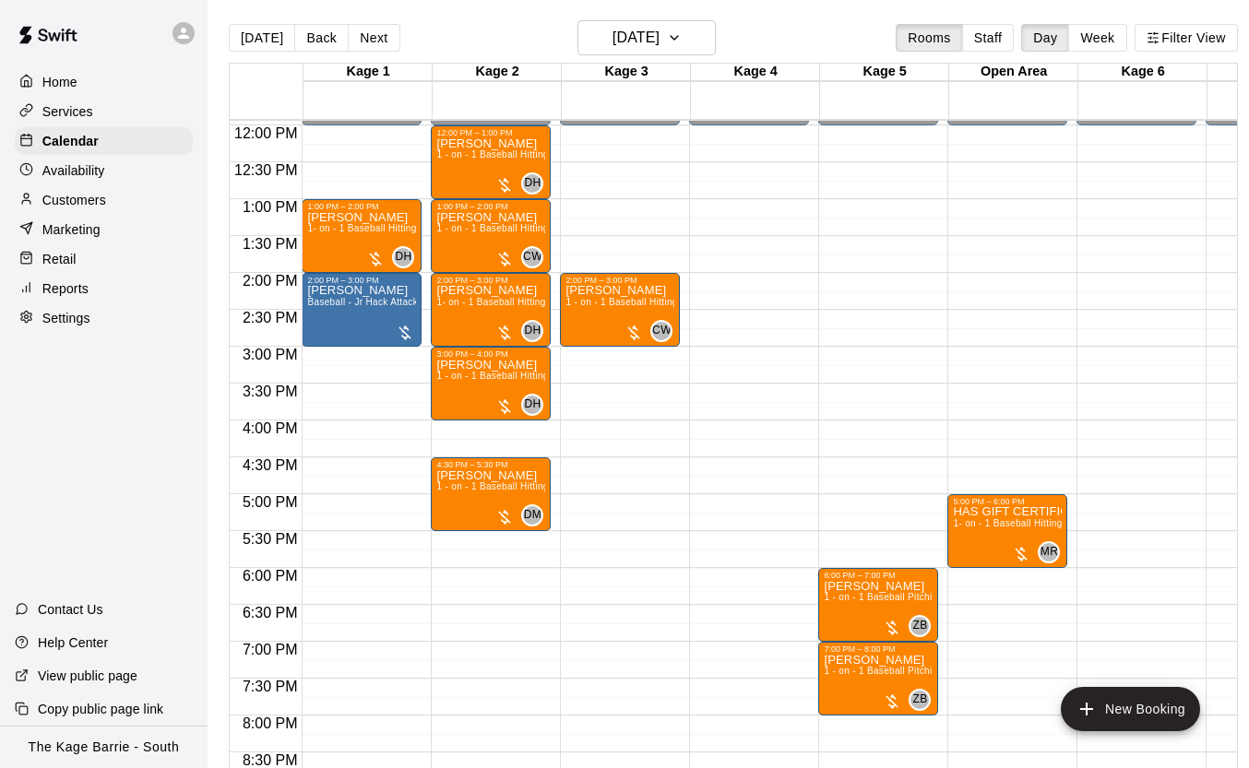
scroll to position [879, 0]
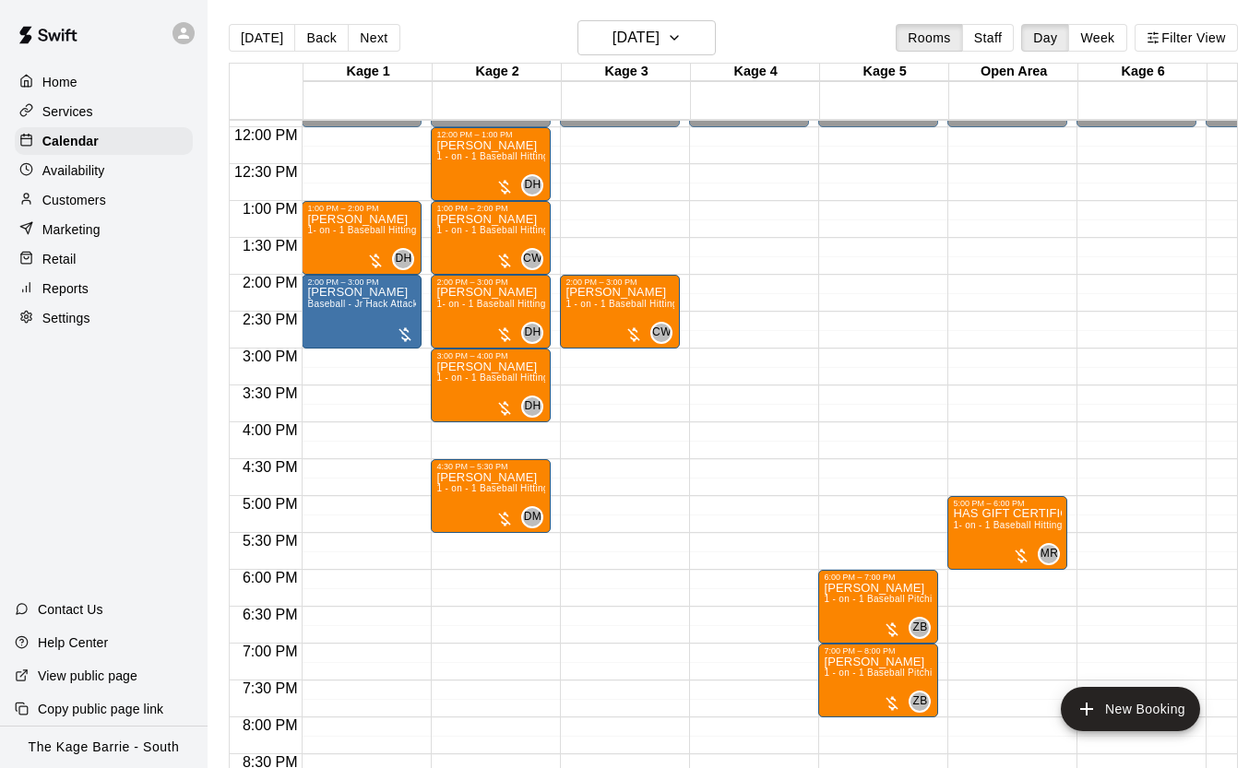
click at [124, 173] on div "Availability" at bounding box center [104, 171] width 178 height 28
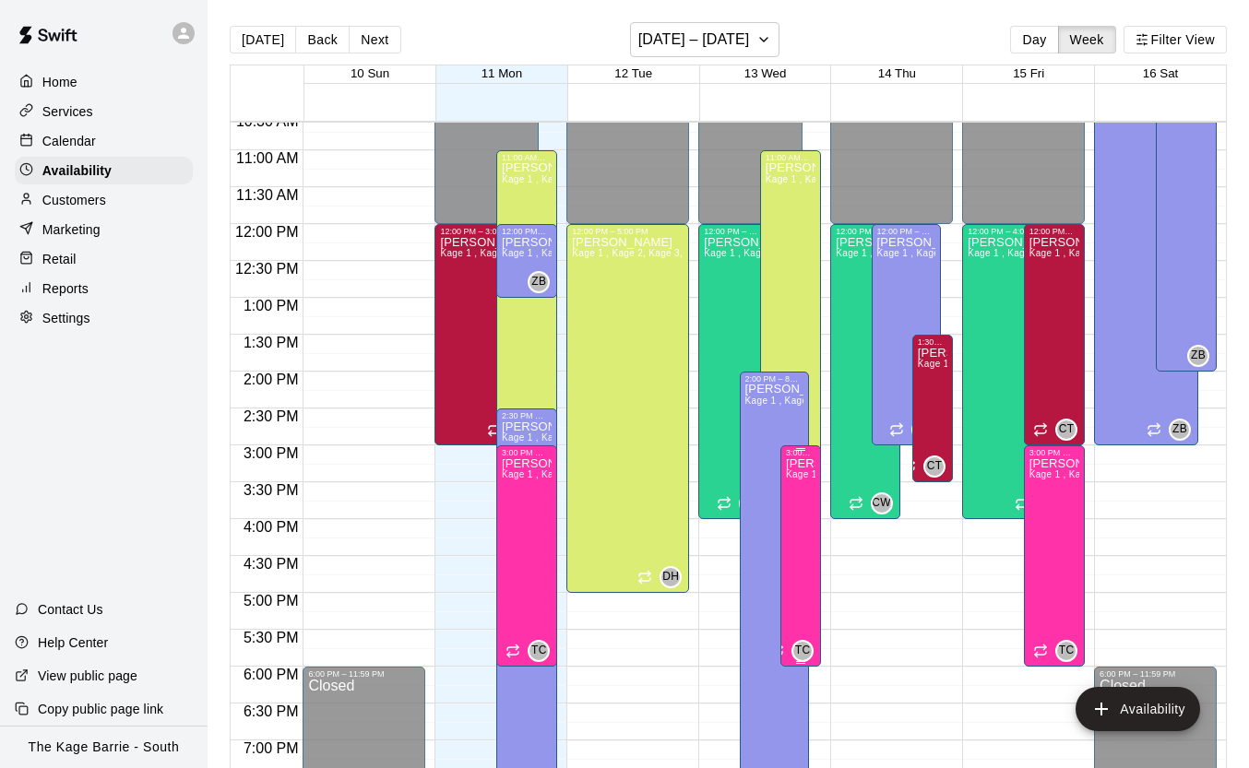
scroll to position [783, 0]
click at [129, 137] on div "Calendar" at bounding box center [104, 141] width 178 height 28
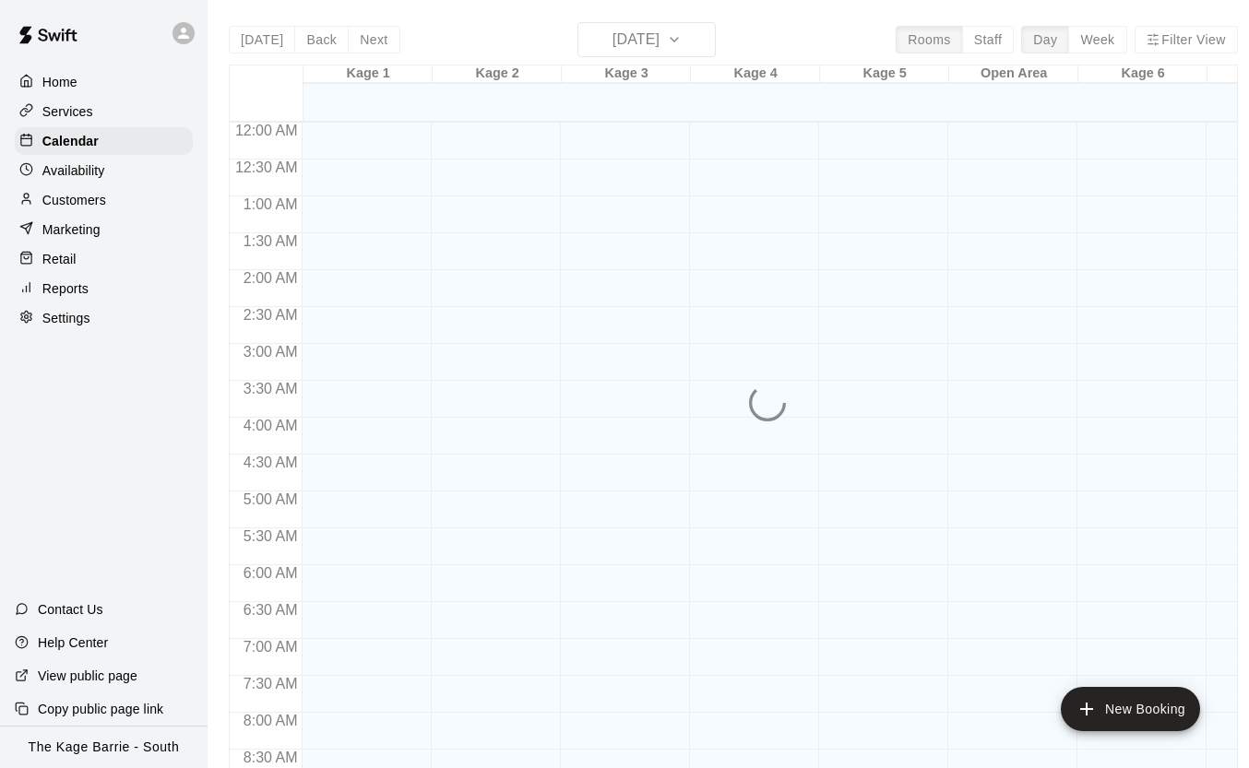
scroll to position [1049, 0]
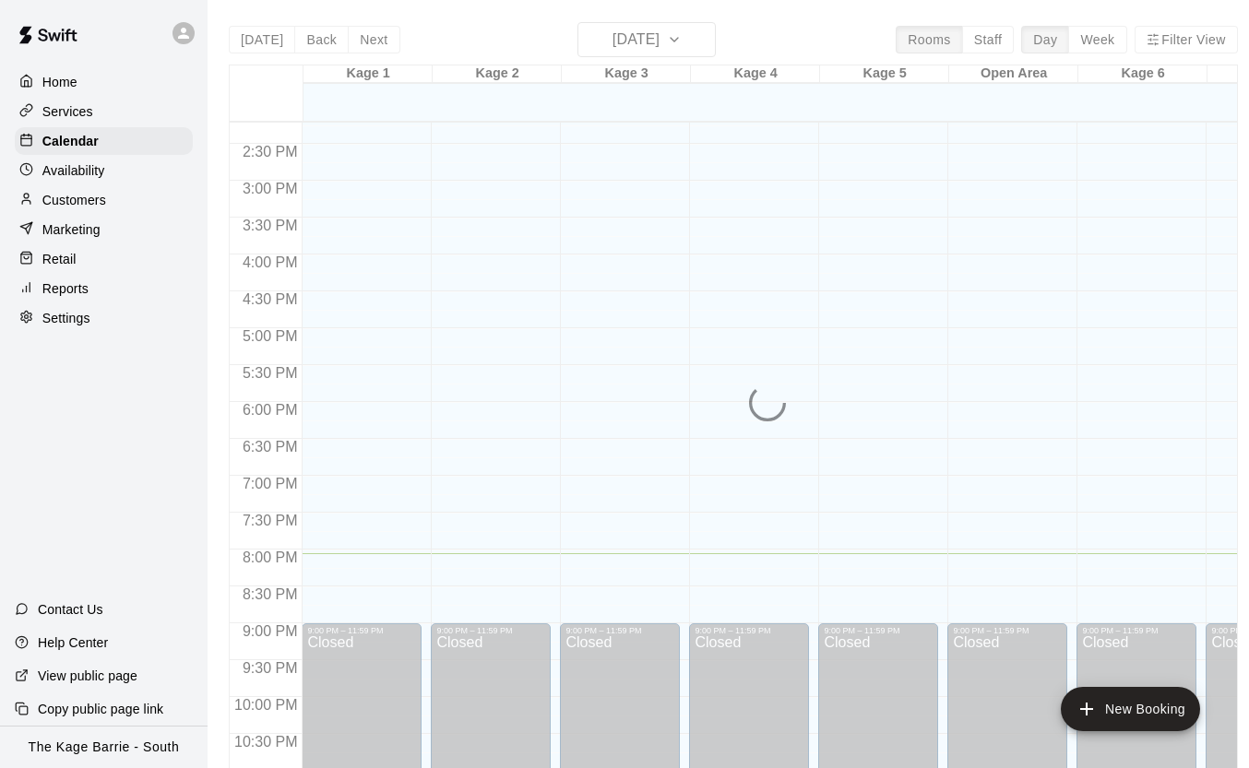
click at [370, 37] on div "[DATE] Back [DATE][DATE] Rooms Staff Day Week Filter View Kage 1 11 Mon Kage 2 …" at bounding box center [733, 406] width 1009 height 768
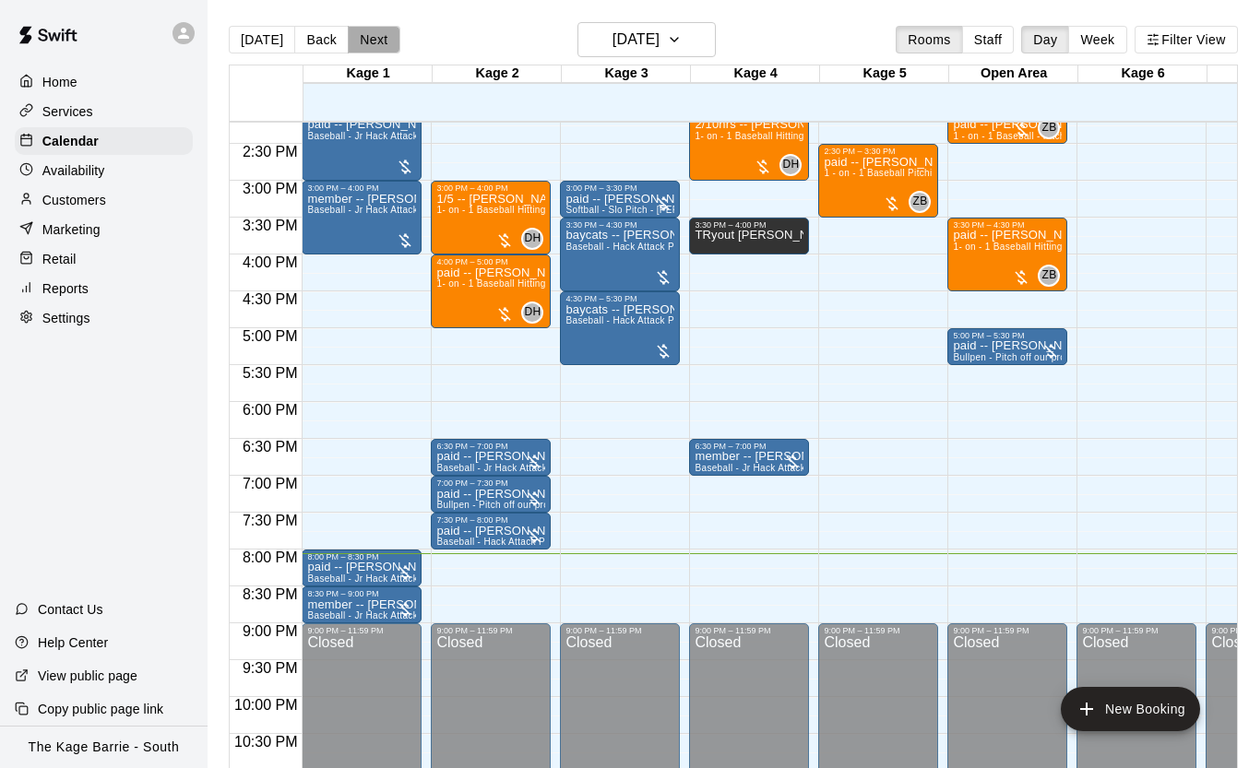
click at [374, 40] on button "Next" at bounding box center [374, 40] width 52 height 28
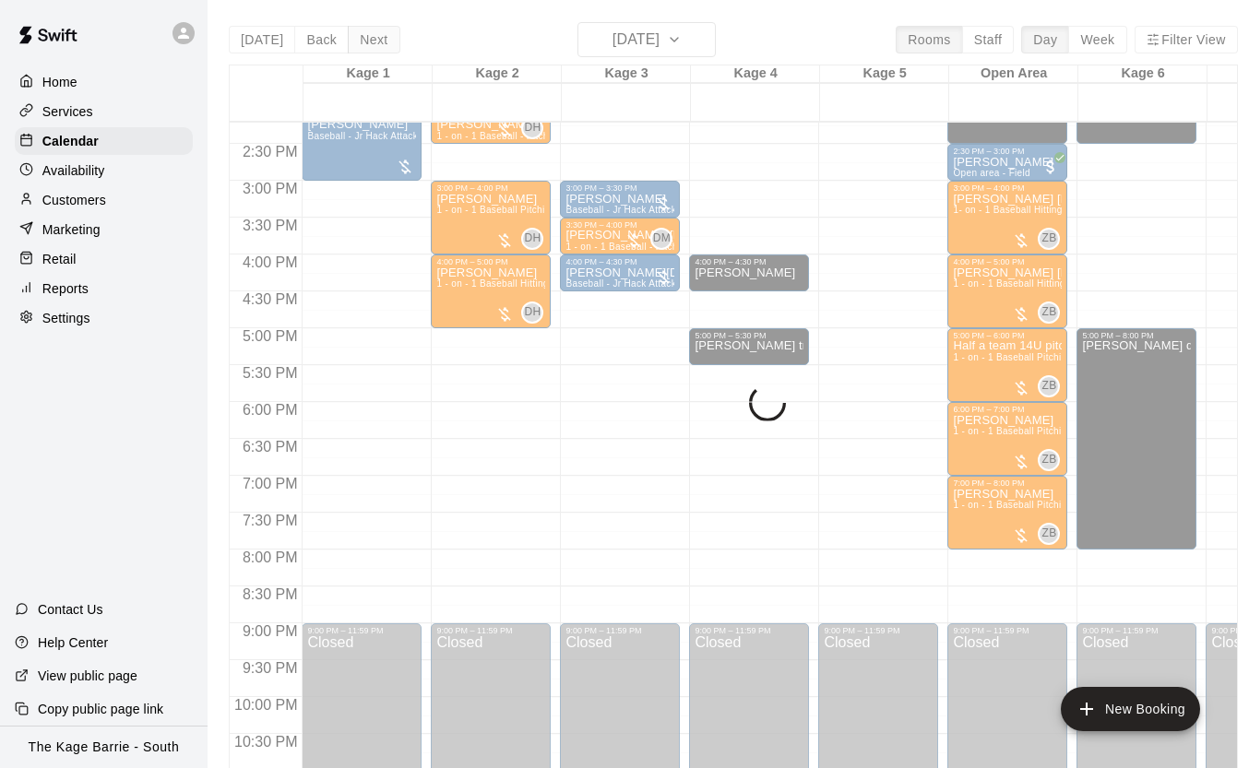
click at [374, 40] on div "[DATE] Back [DATE][DATE] Rooms Staff Day Week Filter View Kage 1 12 Tue Kage 2 …" at bounding box center [733, 406] width 1009 height 768
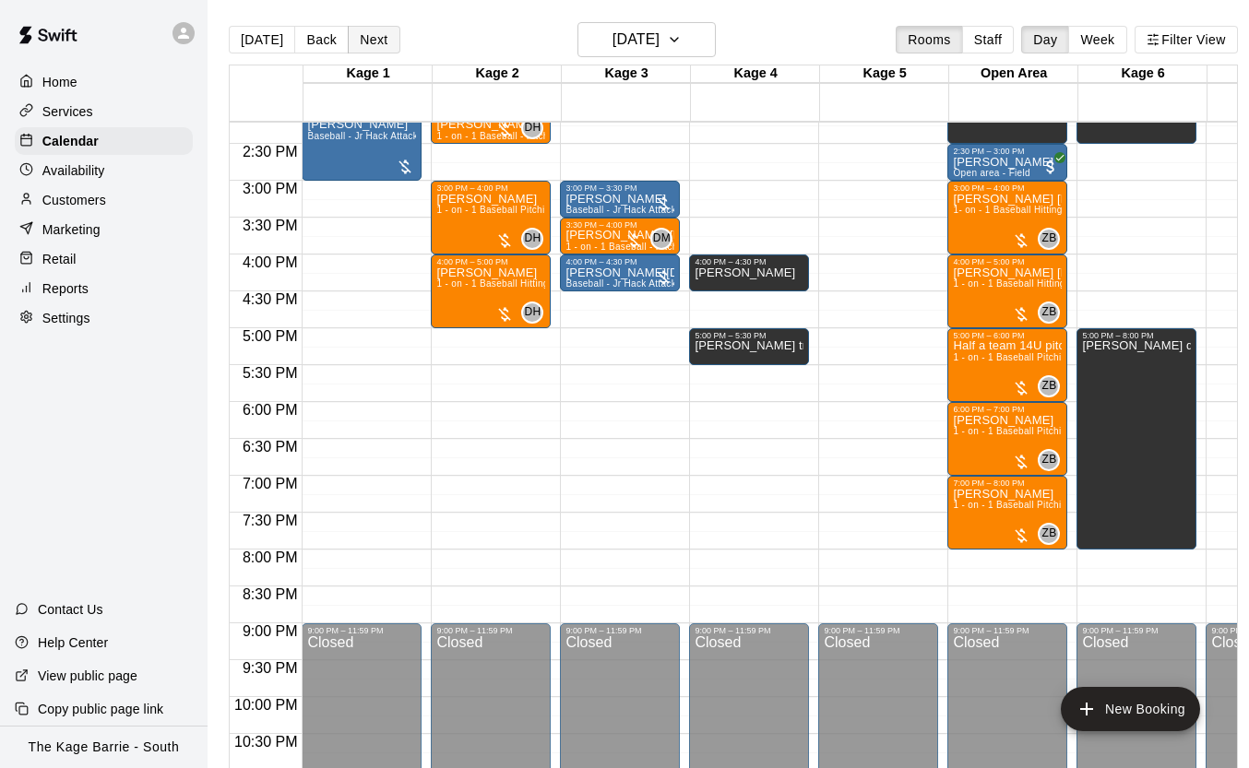
scroll to position [0, 5]
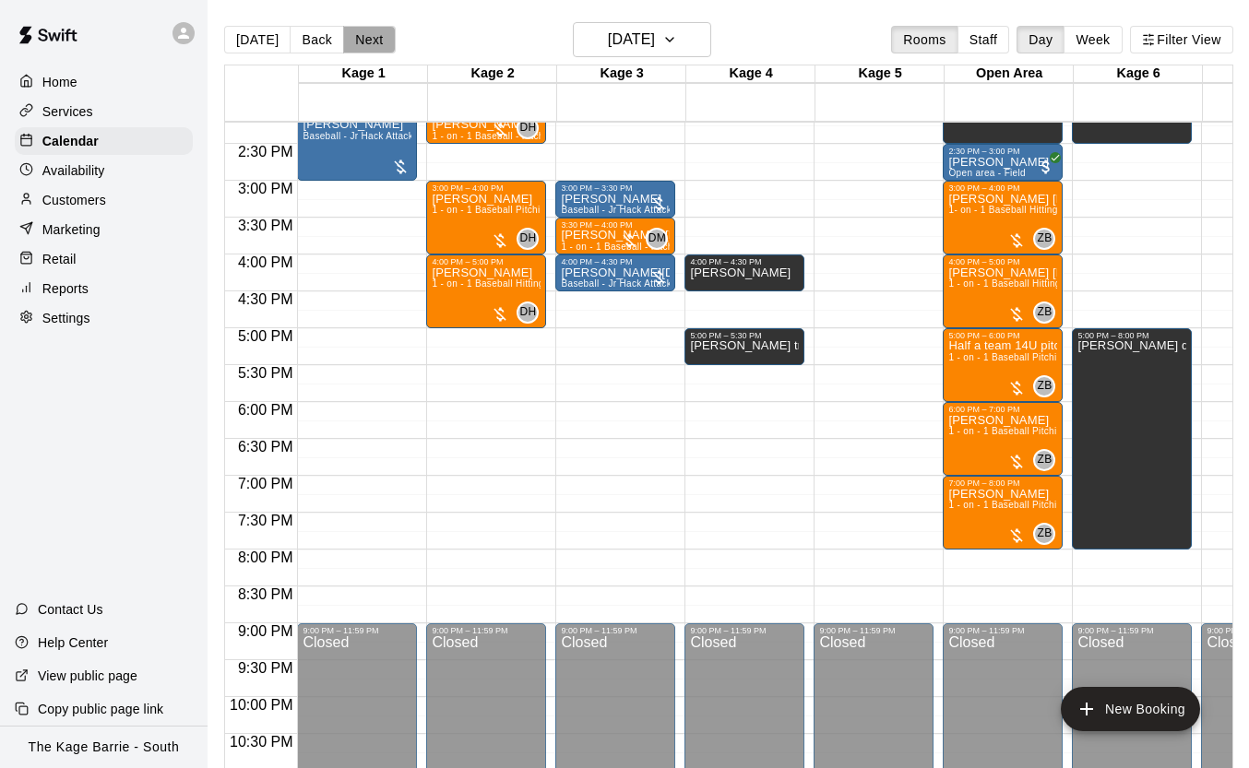
click at [374, 40] on button "Next" at bounding box center [369, 40] width 52 height 28
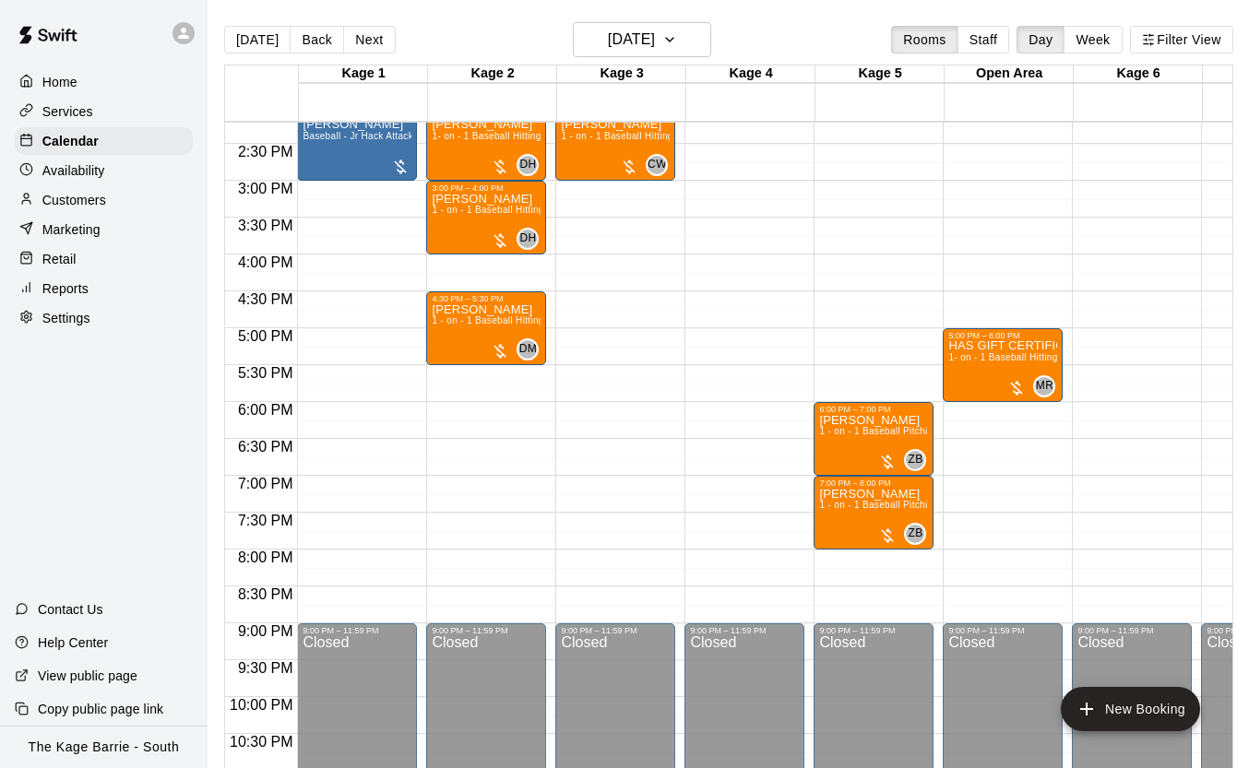
scroll to position [882, 0]
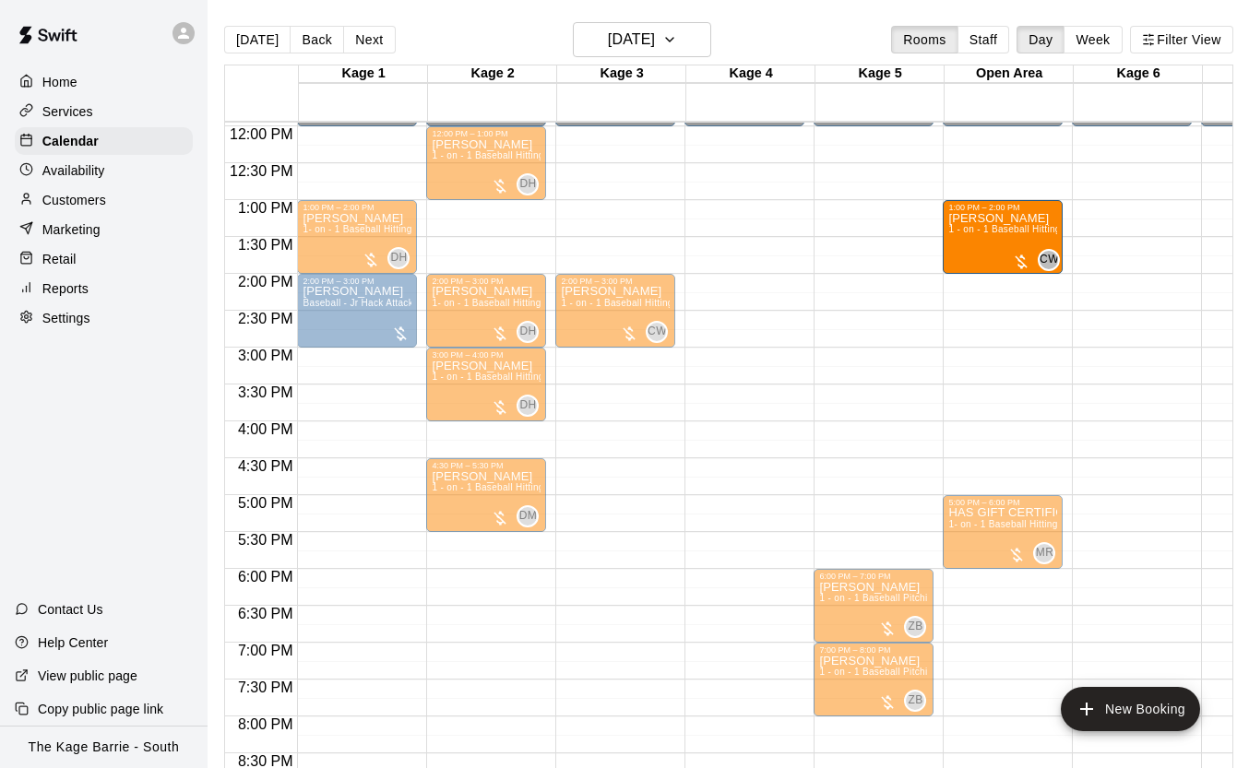
drag, startPoint x: 476, startPoint y: 235, endPoint x: 978, endPoint y: 240, distance: 501.9
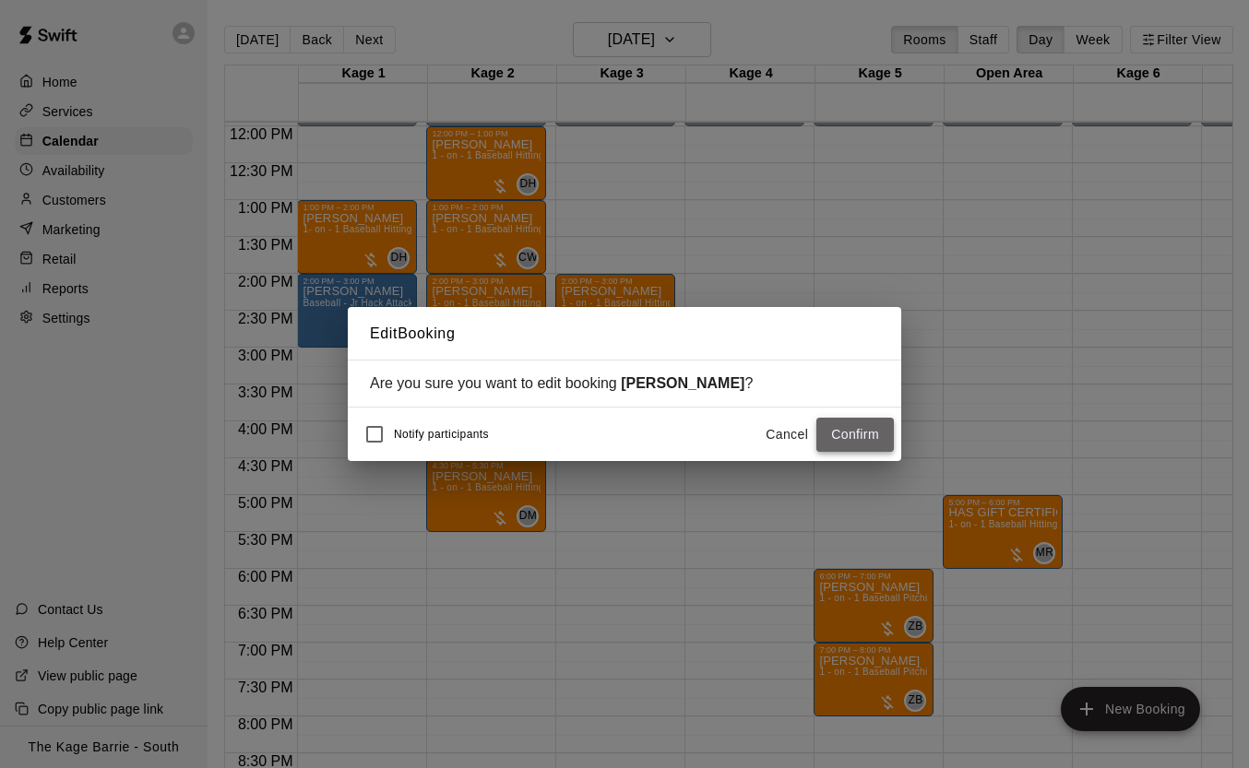
click at [859, 435] on button "Confirm" at bounding box center [854, 435] width 77 height 34
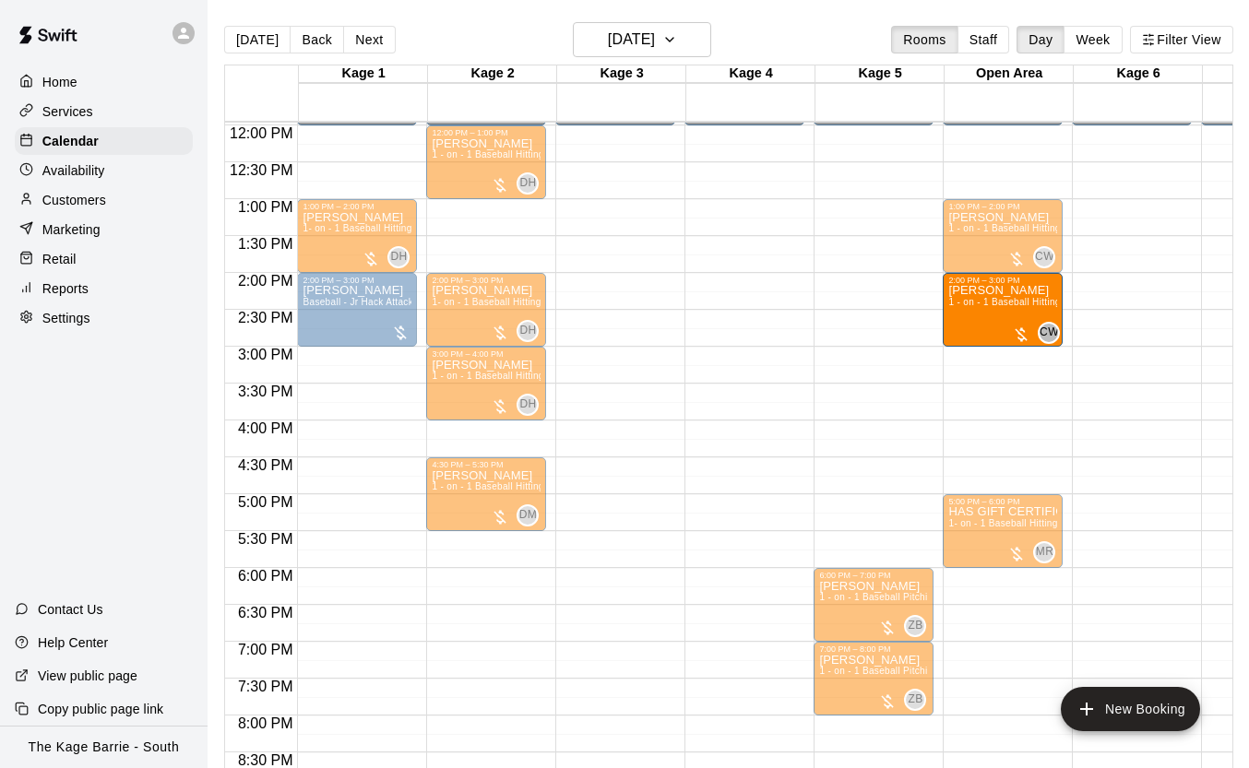
scroll to position [888, 0]
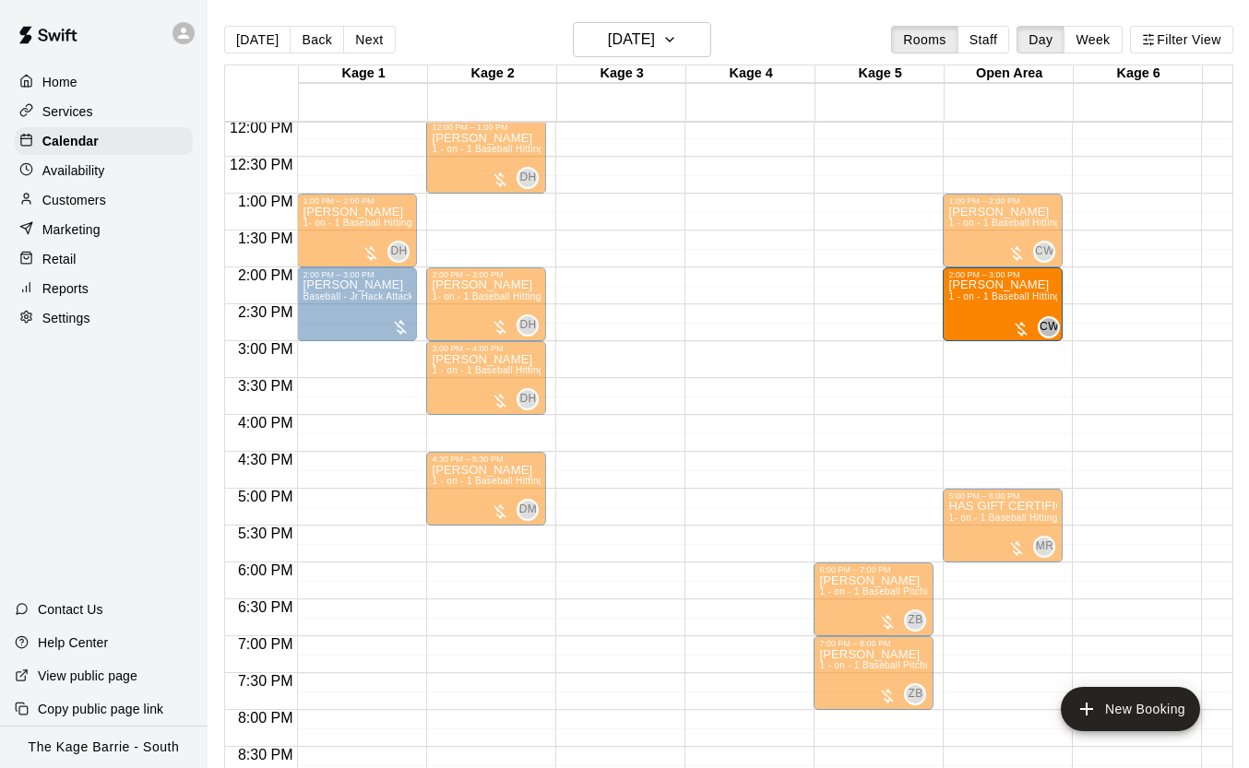
drag, startPoint x: 609, startPoint y: 313, endPoint x: 1029, endPoint y: 324, distance: 419.9
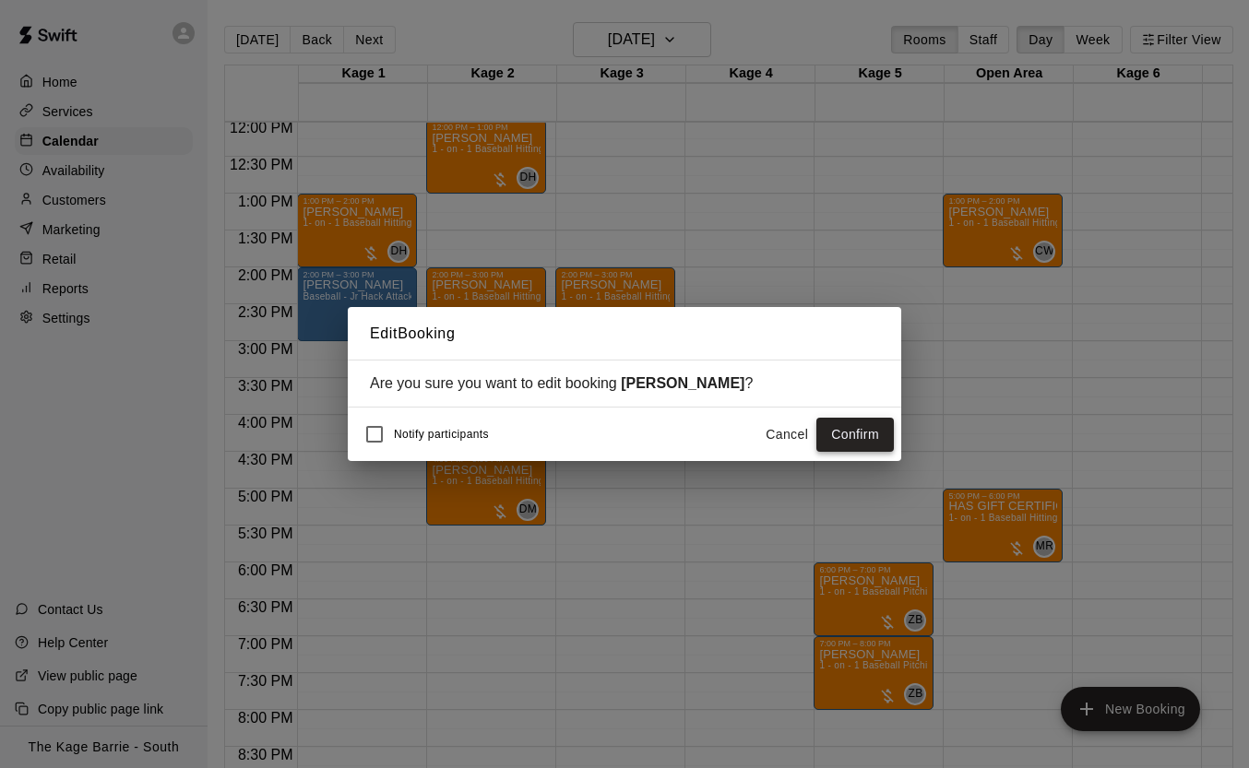
click at [868, 431] on button "Confirm" at bounding box center [854, 435] width 77 height 34
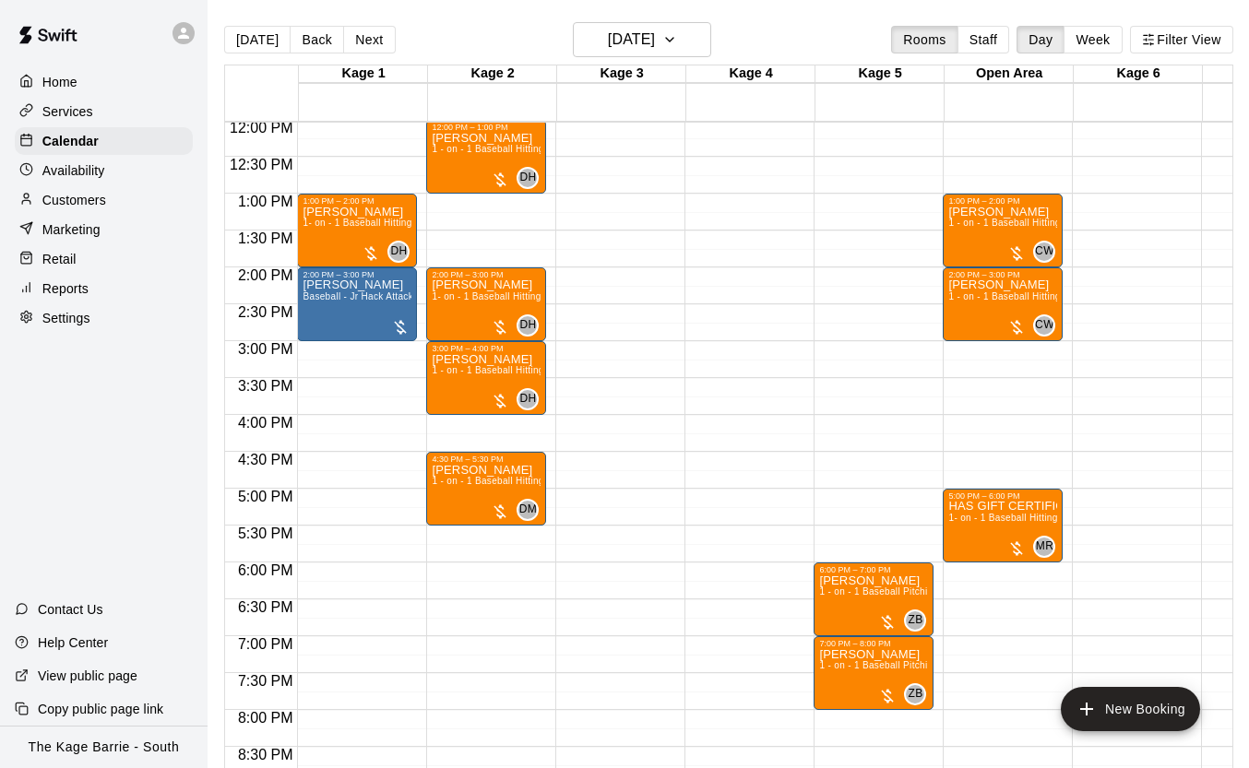
scroll to position [4, 5]
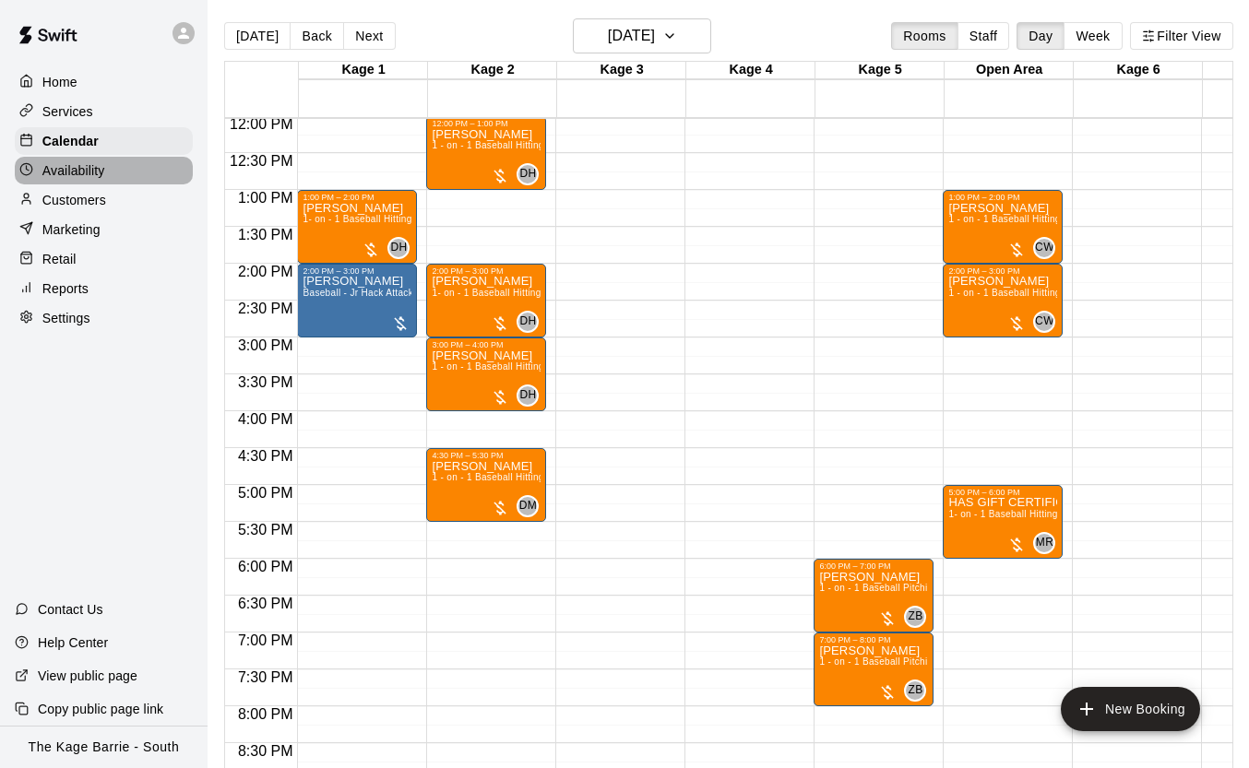
click at [113, 173] on div "Availability" at bounding box center [104, 171] width 178 height 28
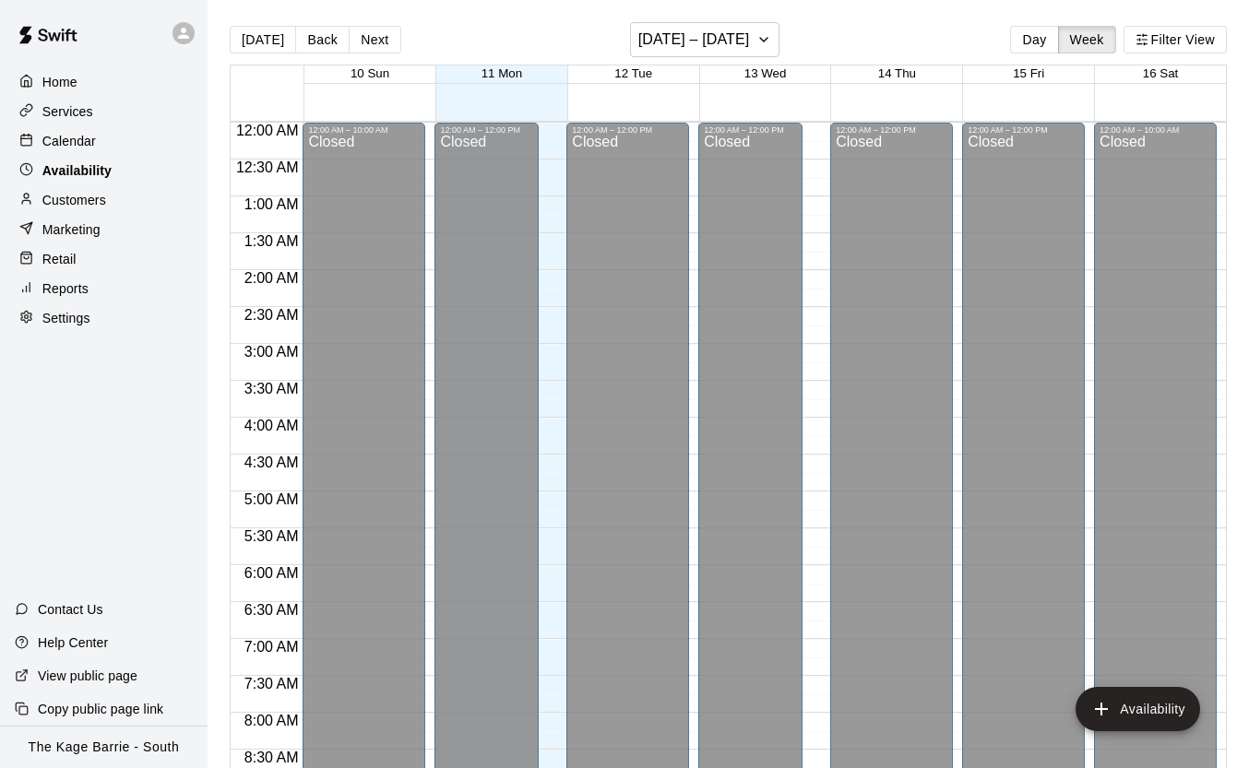
scroll to position [1104, 0]
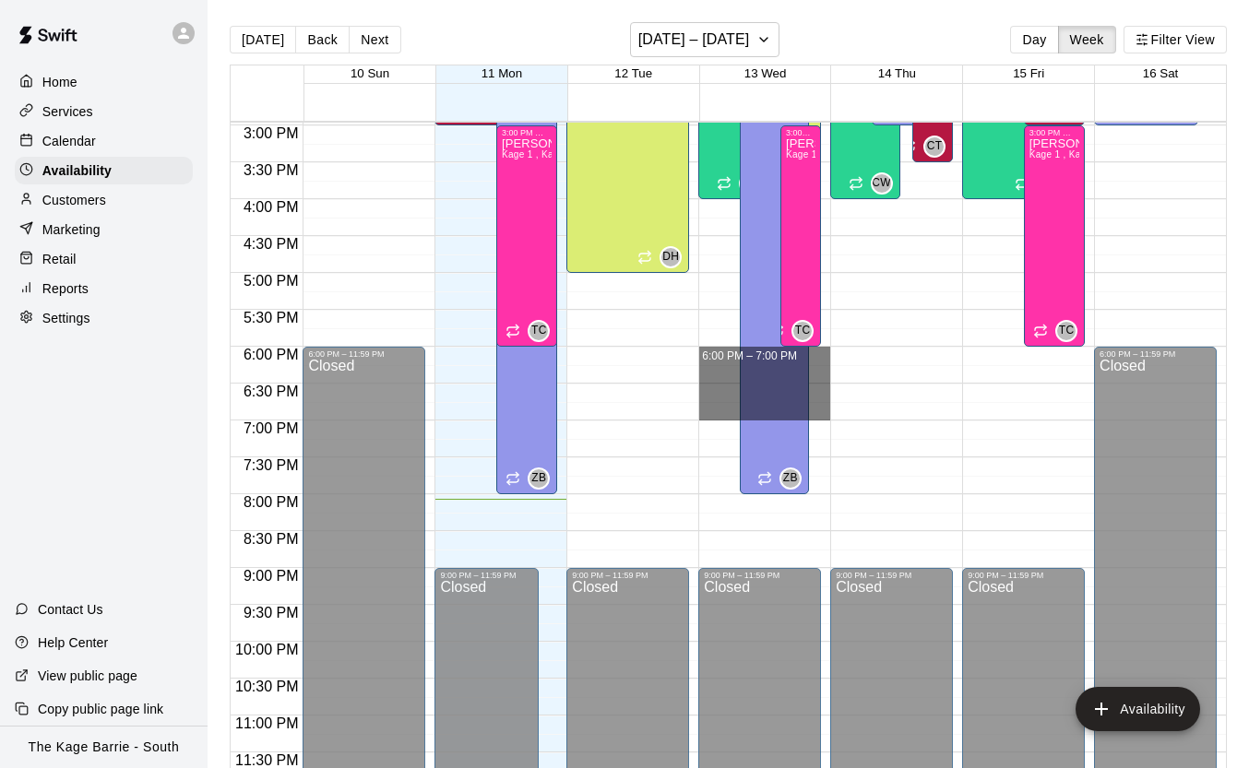
drag, startPoint x: 715, startPoint y: 348, endPoint x: 723, endPoint y: 407, distance: 59.6
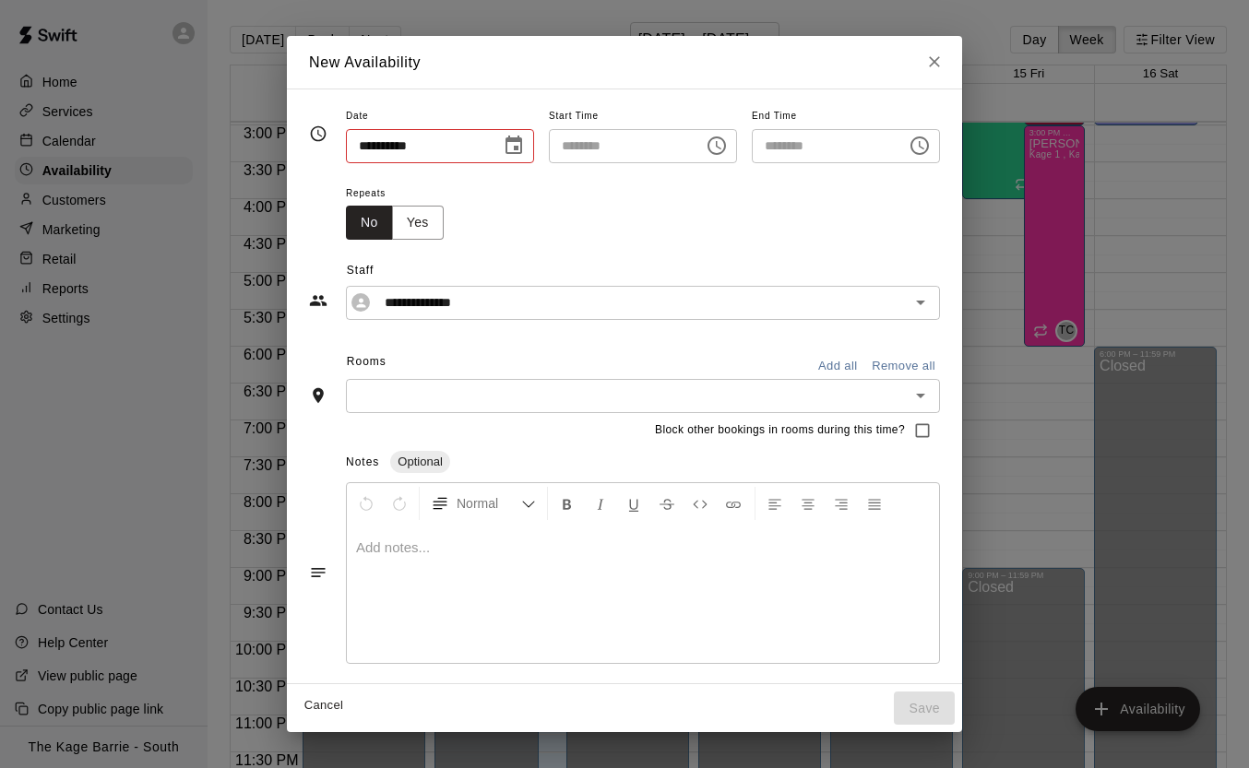
type input "**********"
type input "********"
click at [535, 303] on input "**********" at bounding box center [628, 303] width 503 height 23
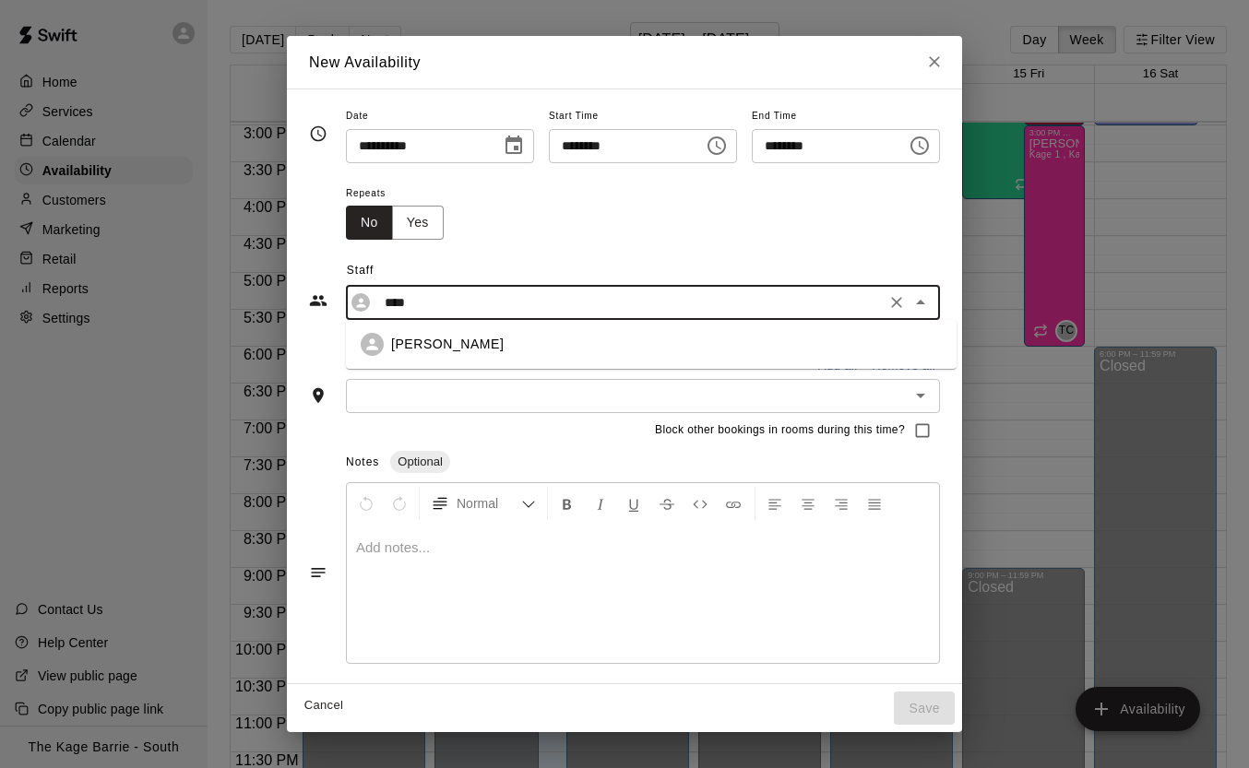
click at [507, 348] on div "[PERSON_NAME]" at bounding box center [666, 344] width 551 height 19
type input "**********"
click at [840, 368] on button "Add all" at bounding box center [837, 366] width 59 height 29
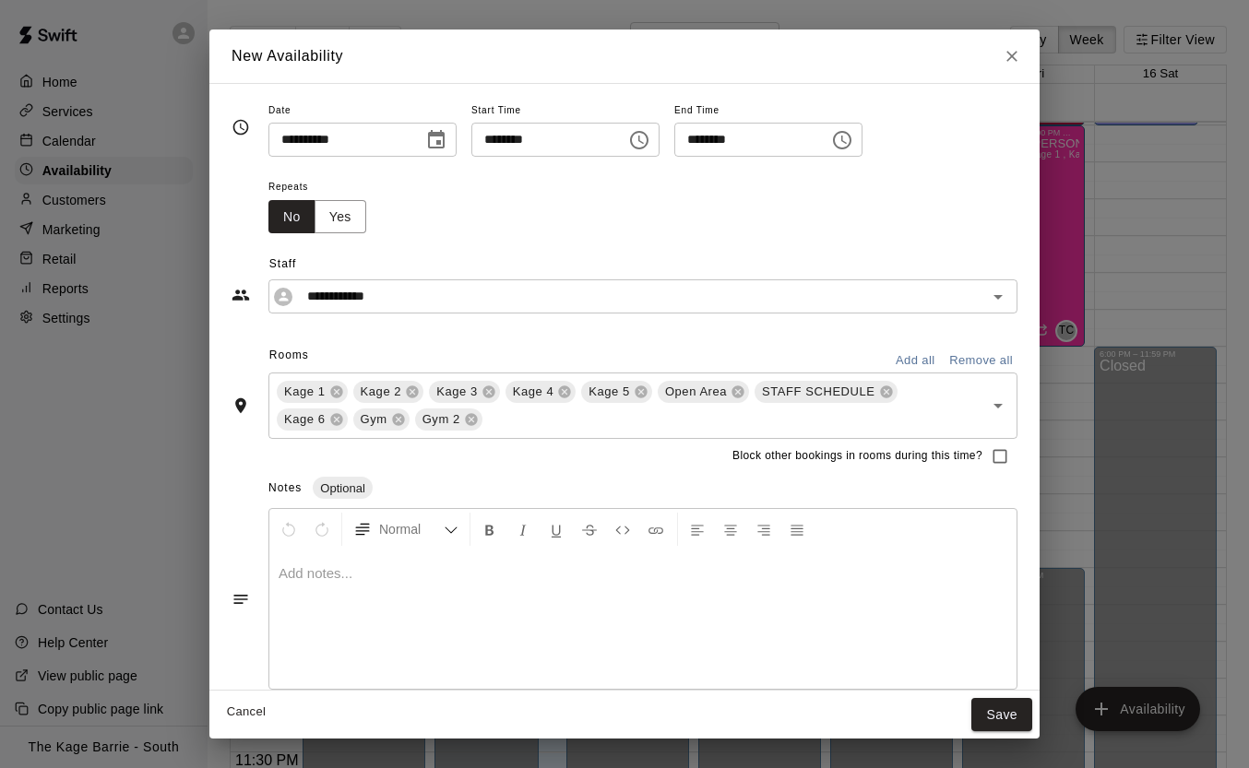
click at [1011, 709] on button "Save" at bounding box center [1001, 715] width 61 height 34
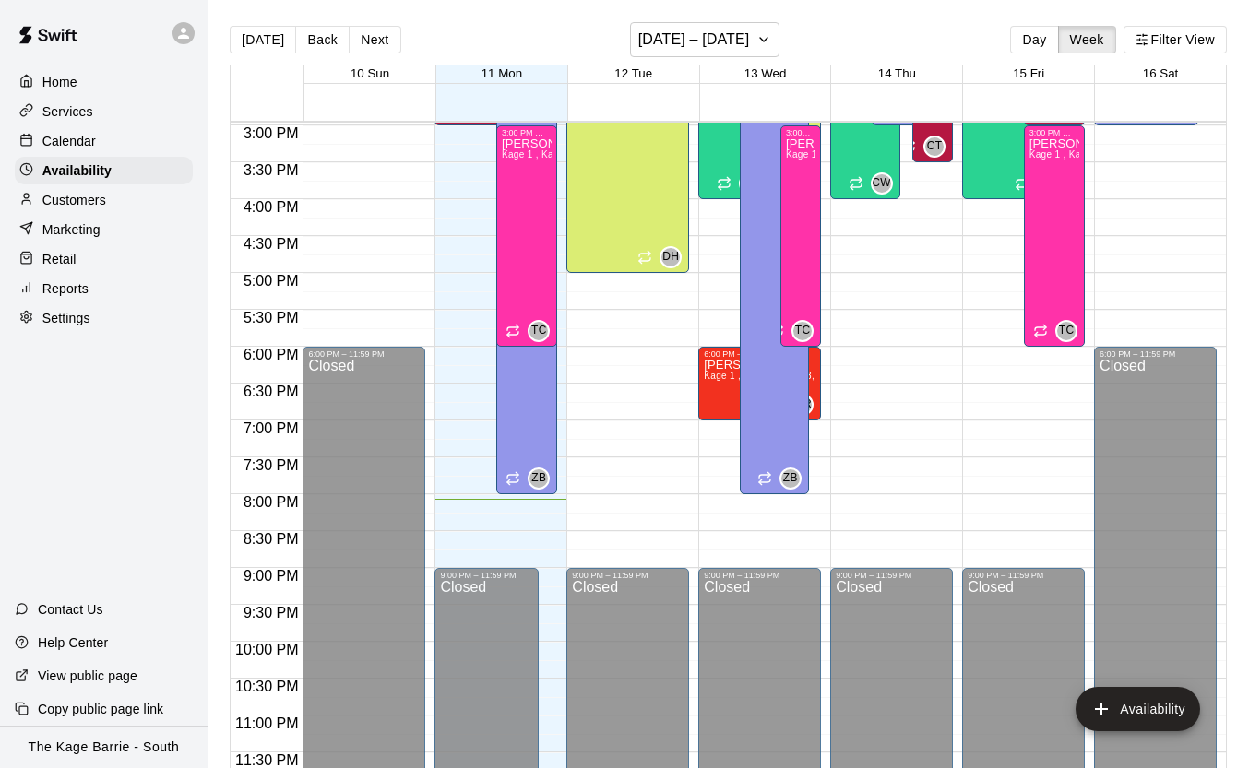
click at [113, 149] on div "Calendar" at bounding box center [104, 141] width 178 height 28
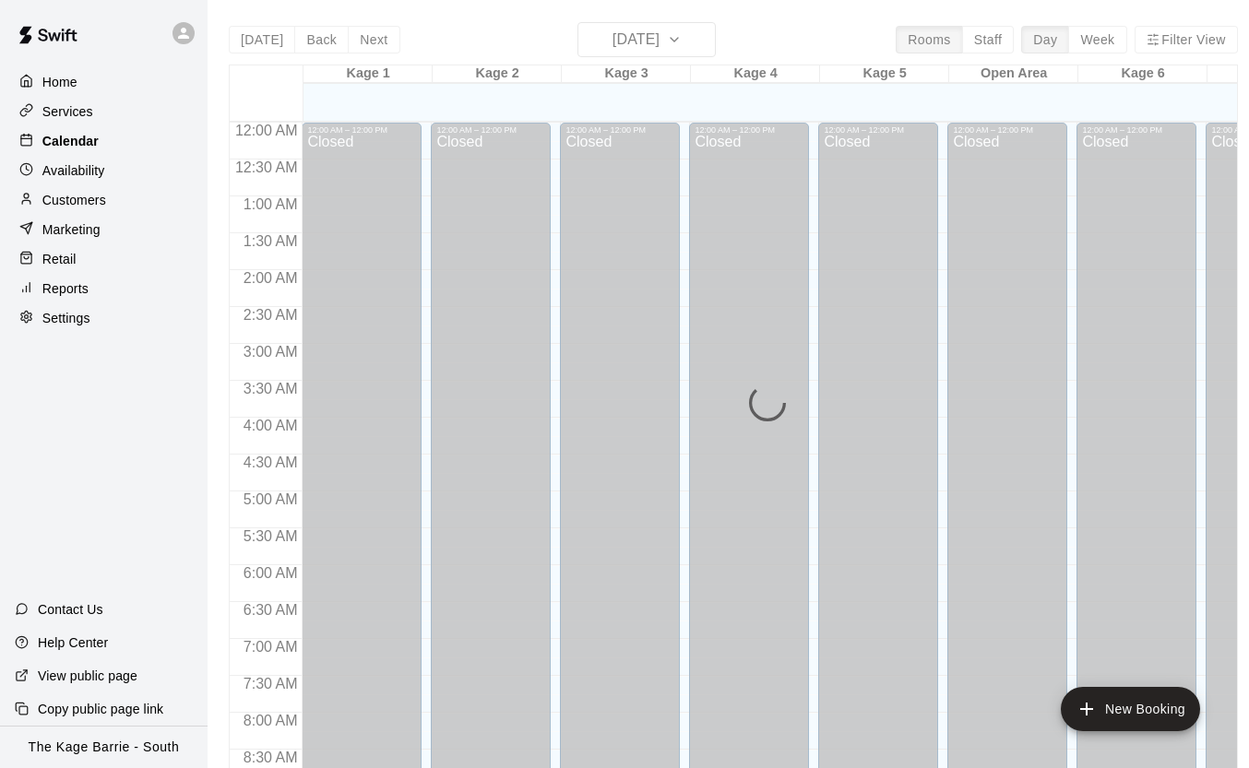
scroll to position [1049, 0]
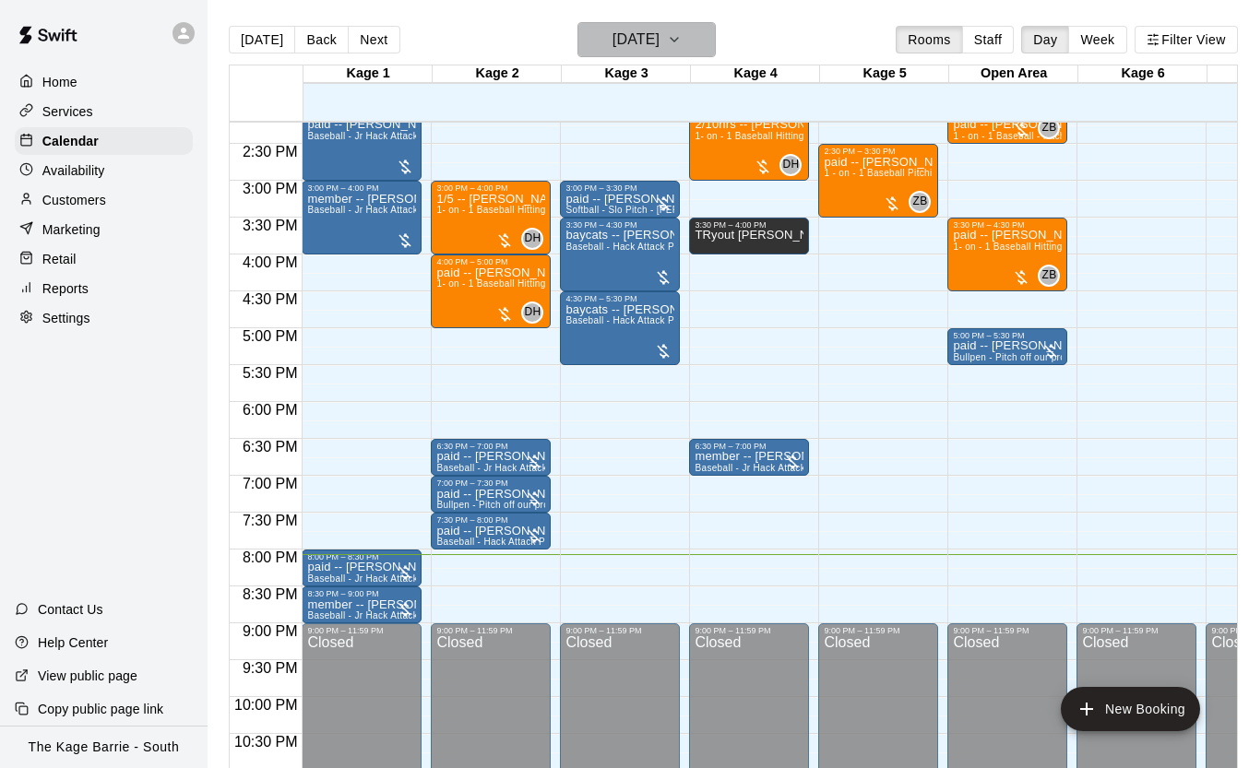
click at [660, 48] on h6 "[DATE]" at bounding box center [636, 40] width 47 height 26
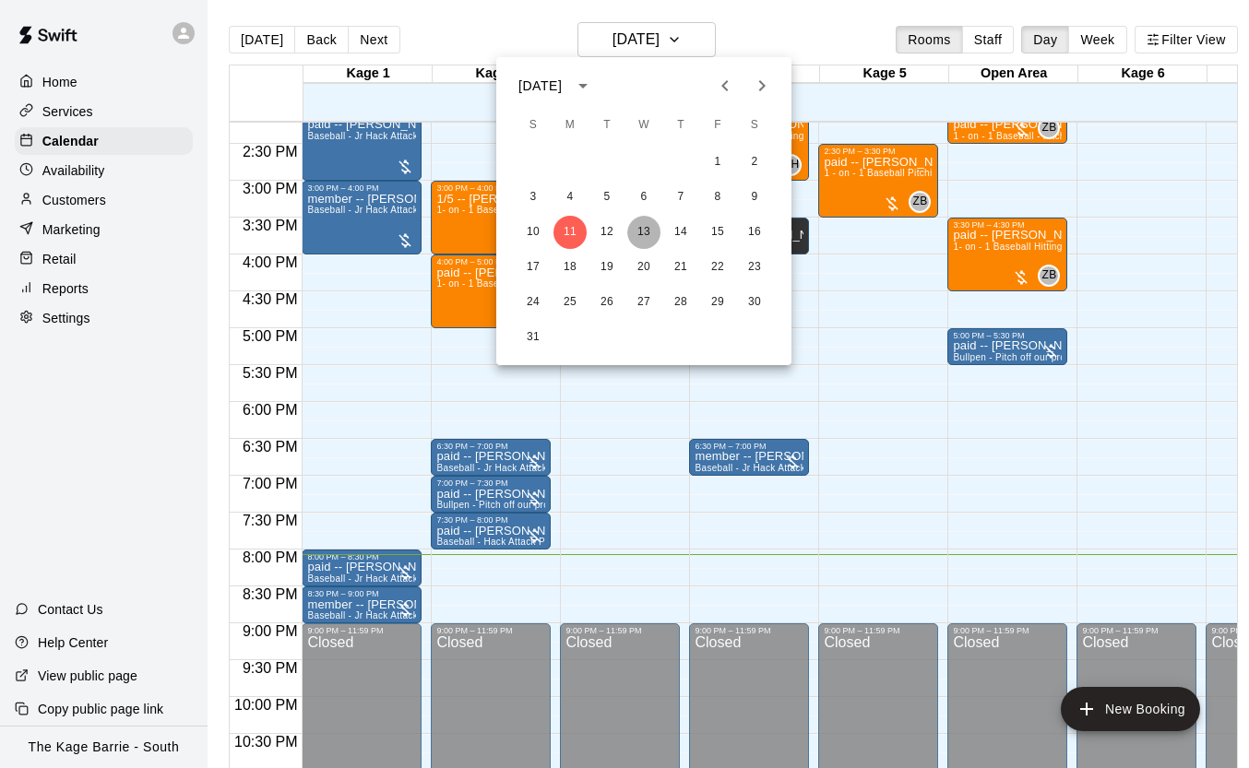
click at [650, 239] on button "13" at bounding box center [643, 232] width 33 height 33
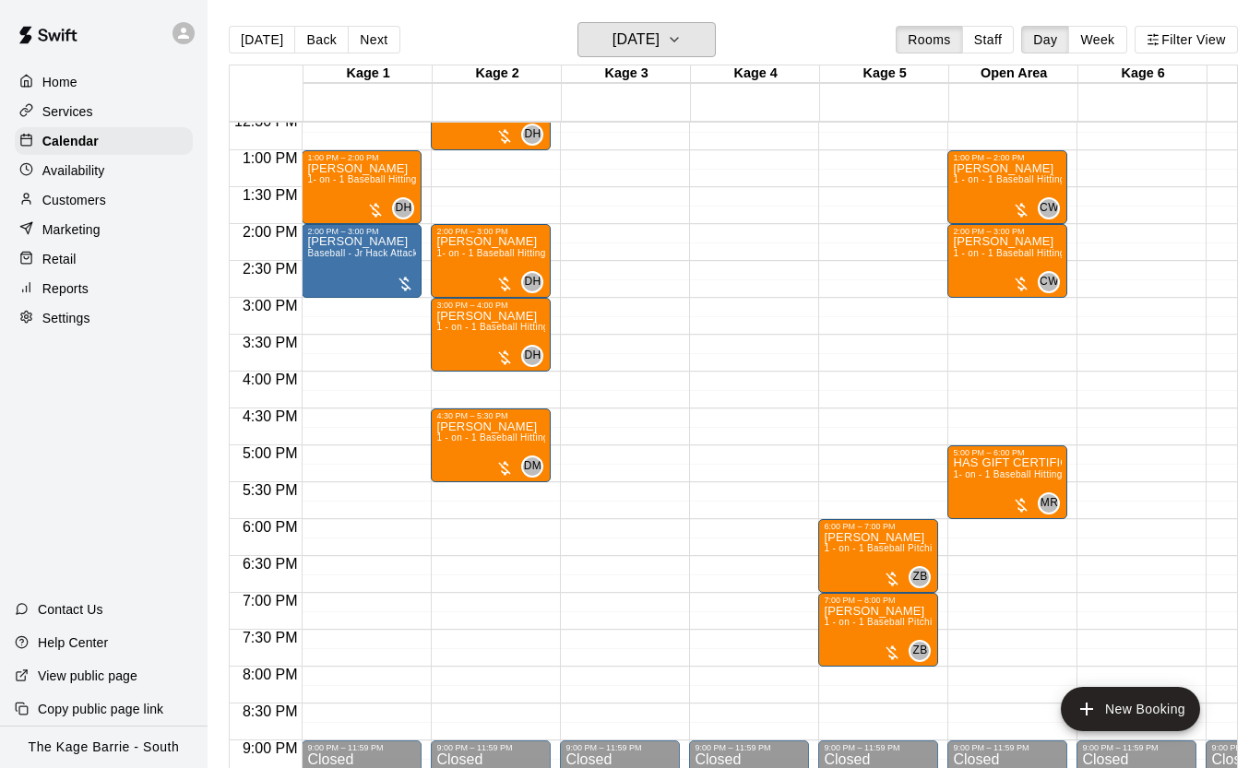
scroll to position [922, 0]
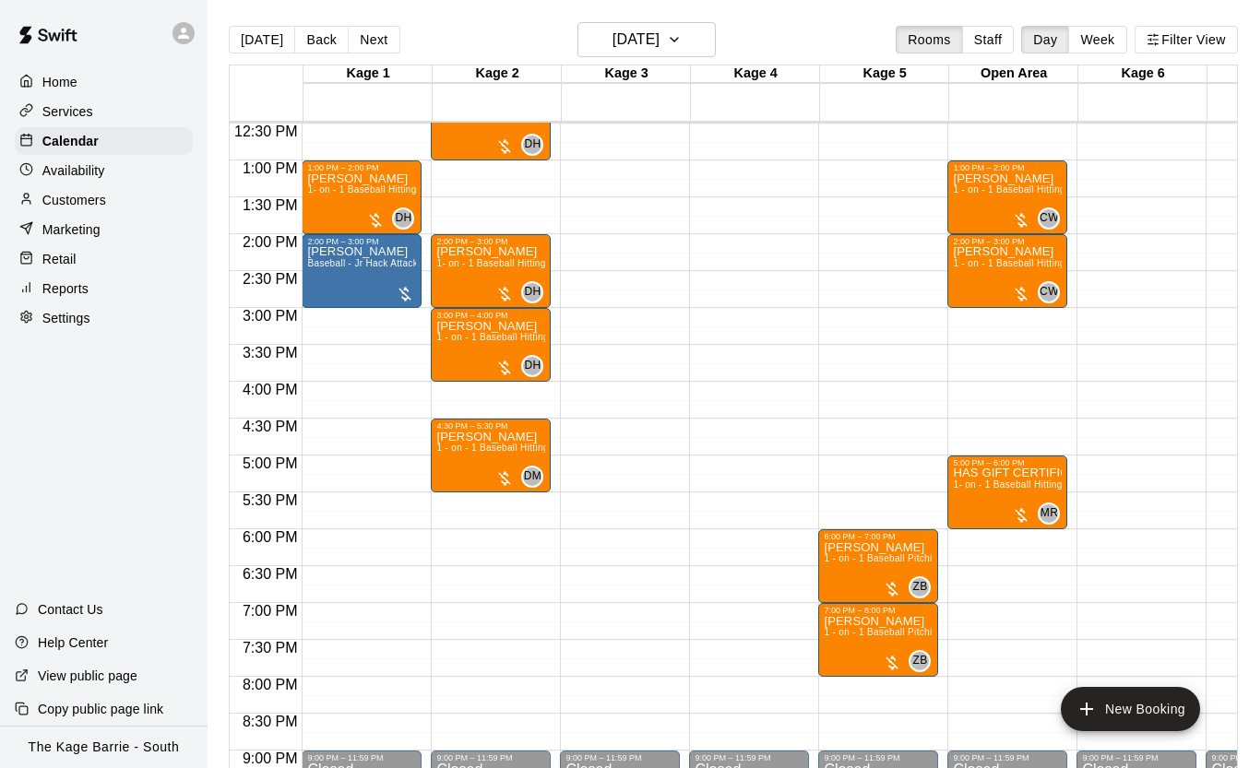
click at [93, 170] on p "Availability" at bounding box center [73, 170] width 63 height 18
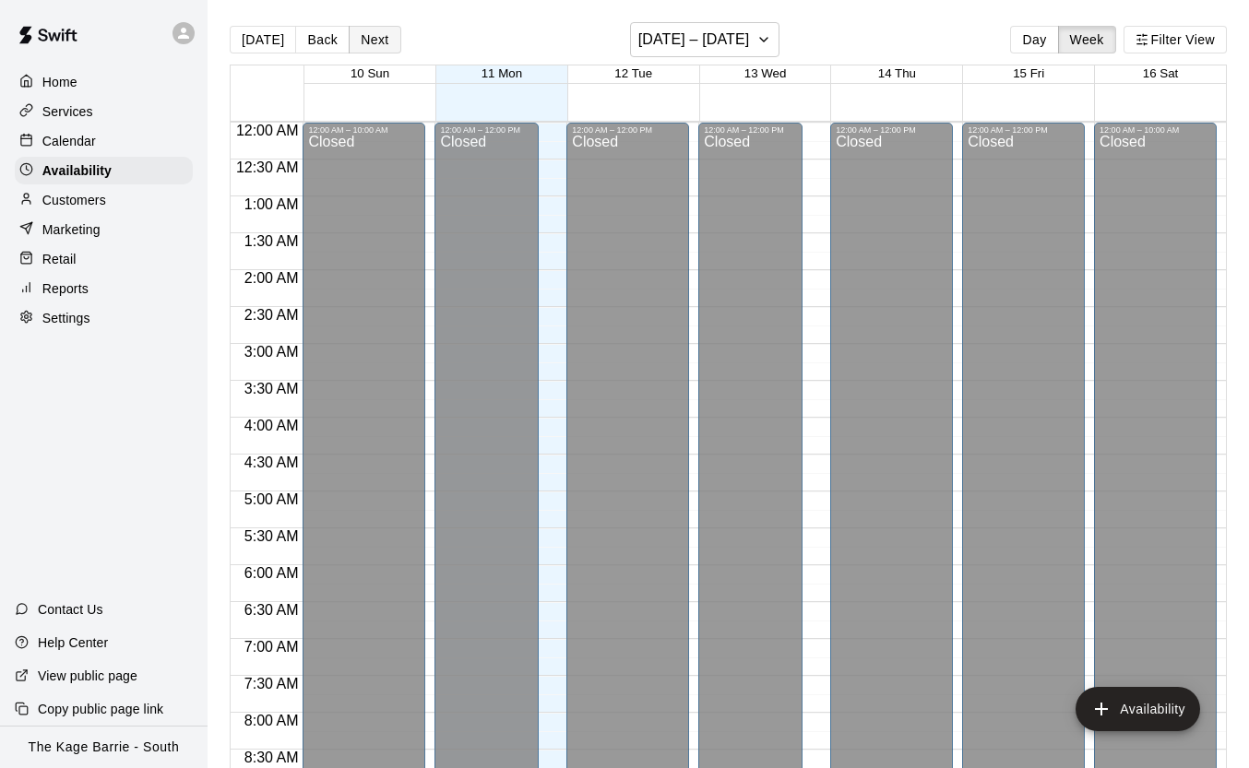
scroll to position [1104, 0]
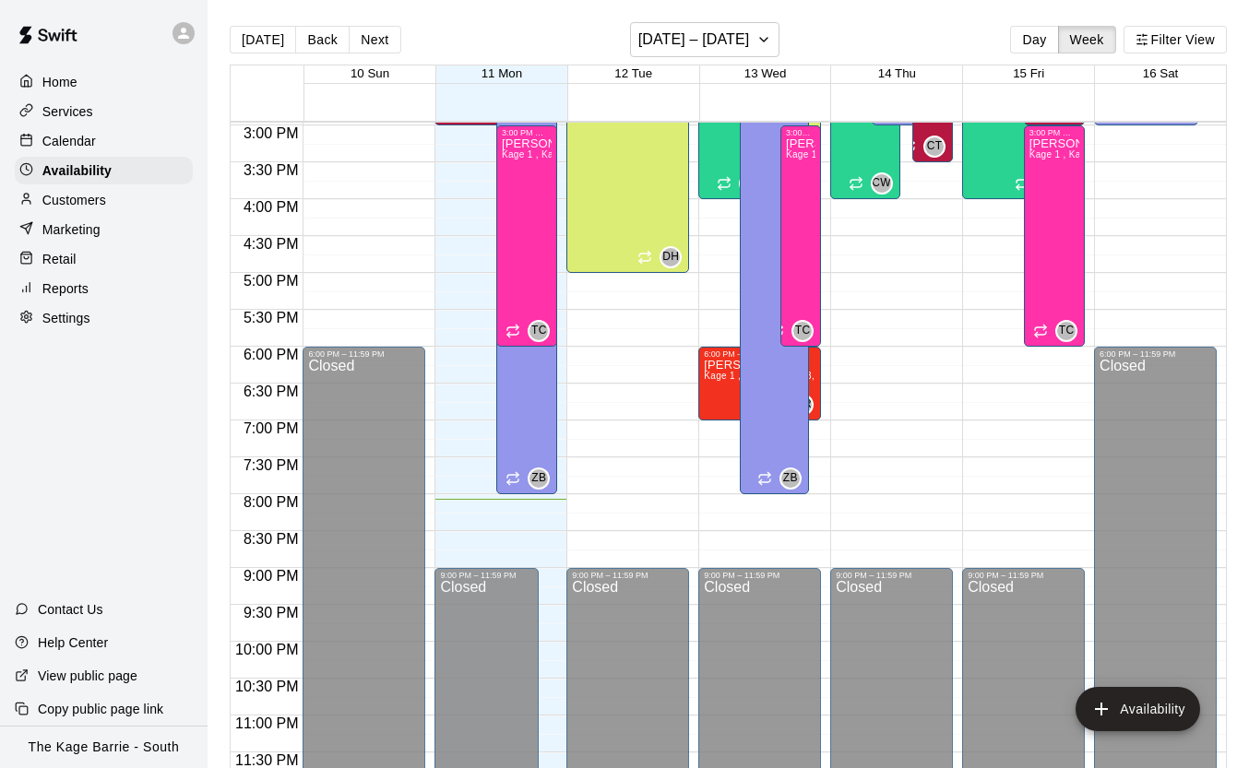
click at [101, 149] on div "Calendar" at bounding box center [104, 141] width 178 height 28
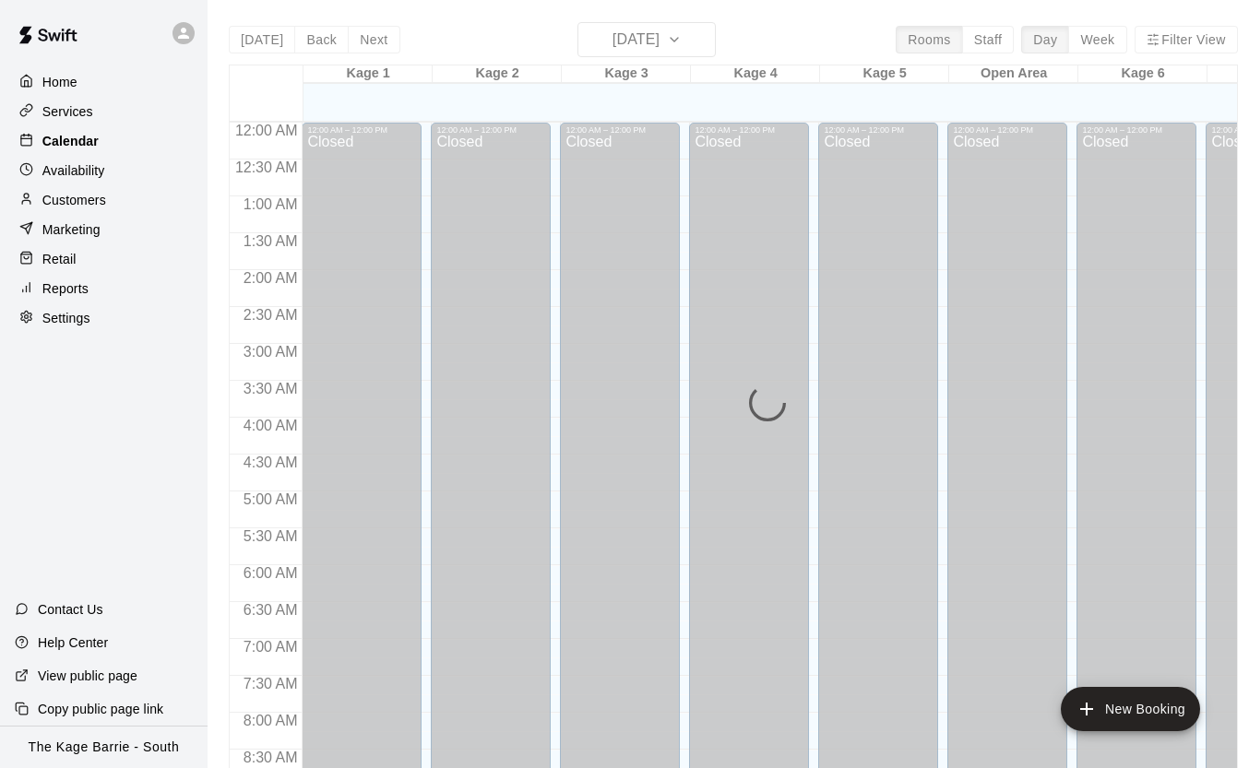
scroll to position [1049, 0]
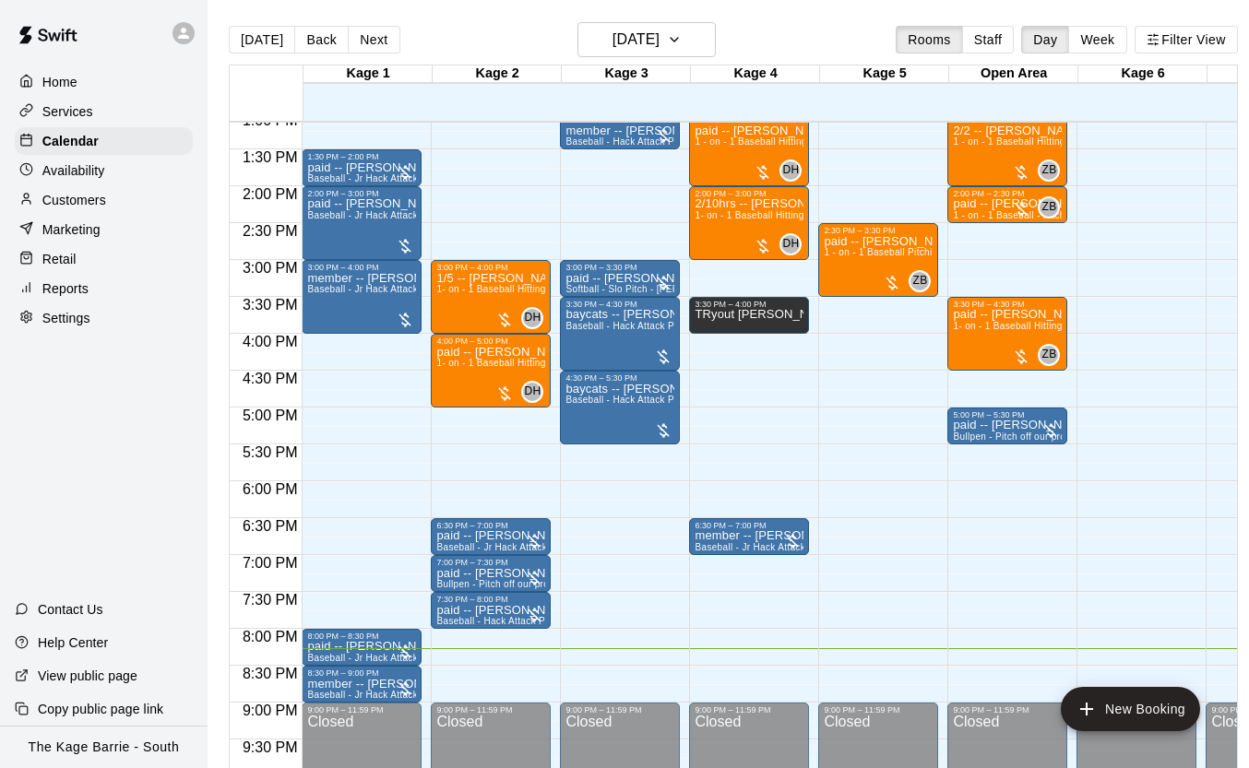
scroll to position [1102, 0]
